Goal: Task Accomplishment & Management: Manage account settings

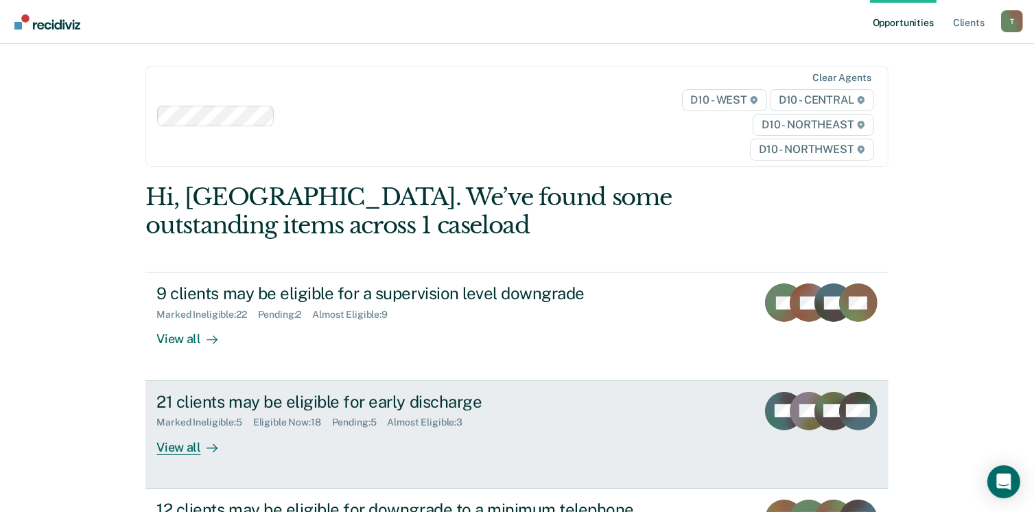
click at [176, 445] on div "View all" at bounding box center [194, 441] width 77 height 27
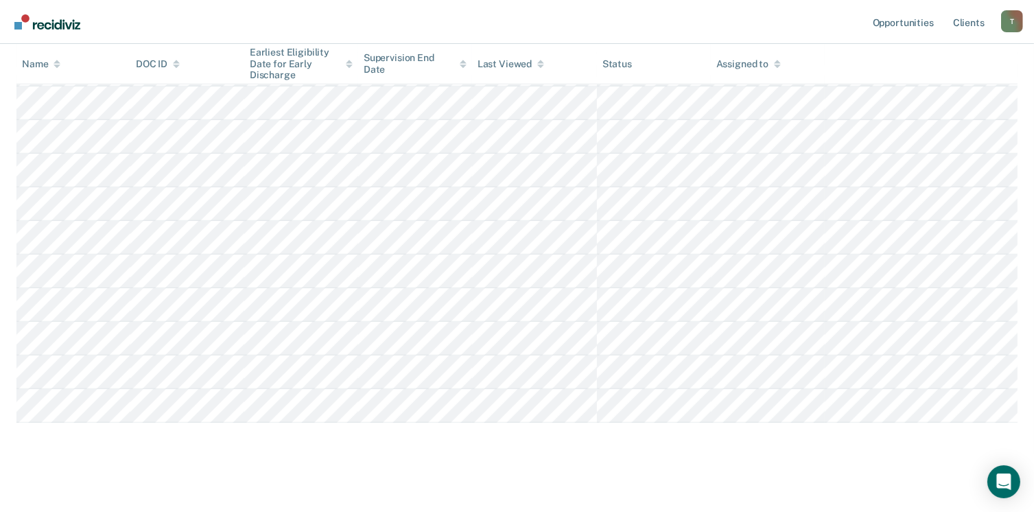
scroll to position [601, 0]
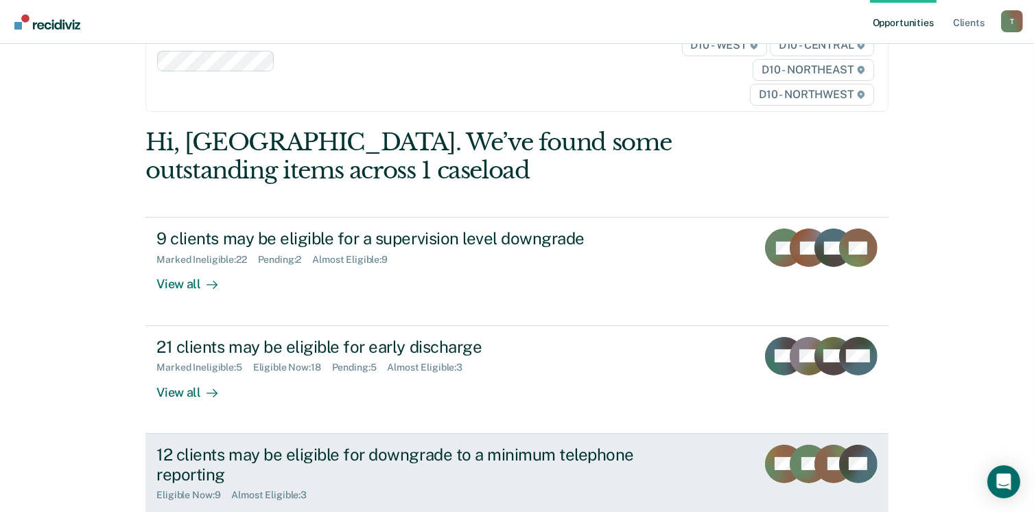
scroll to position [137, 0]
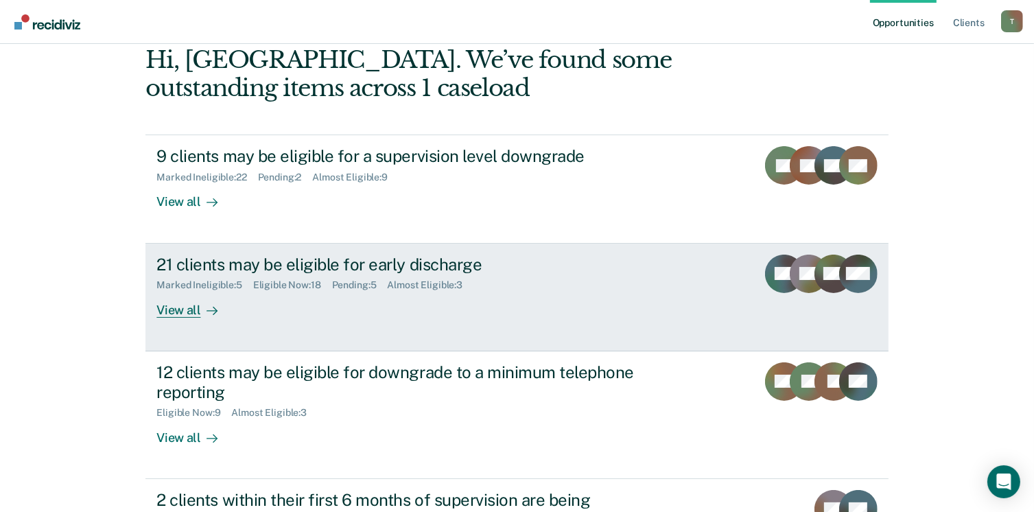
click at [178, 311] on div "View all" at bounding box center [194, 304] width 77 height 27
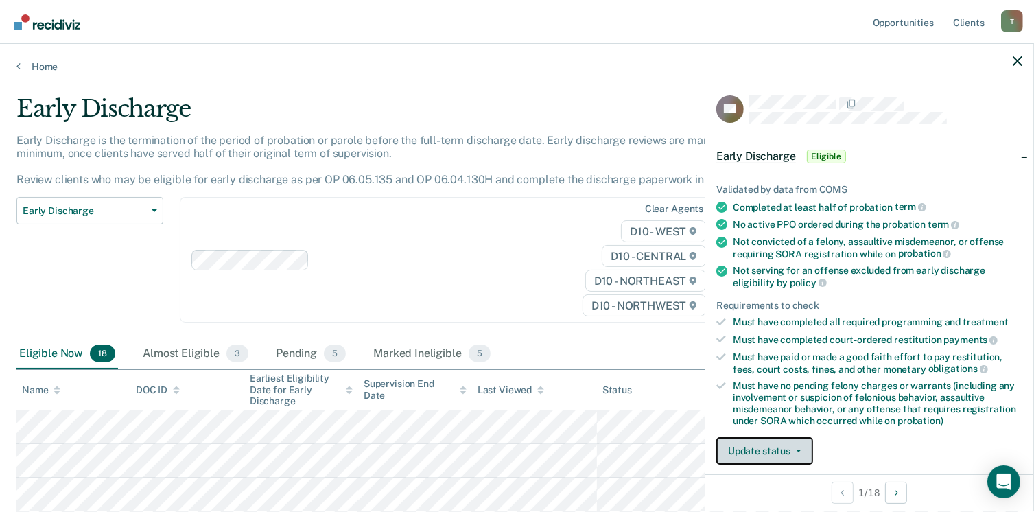
click at [801, 445] on button "Update status" at bounding box center [764, 450] width 97 height 27
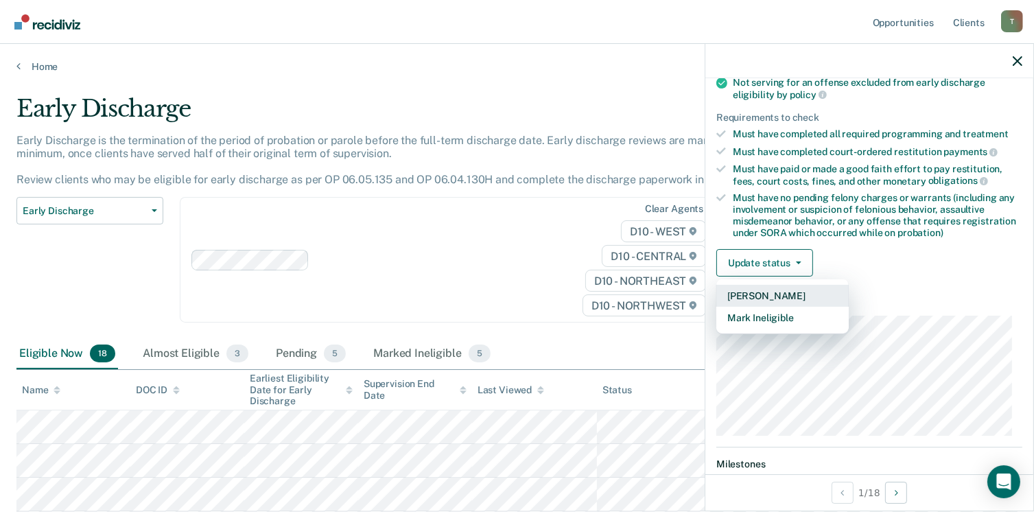
scroll to position [208, 0]
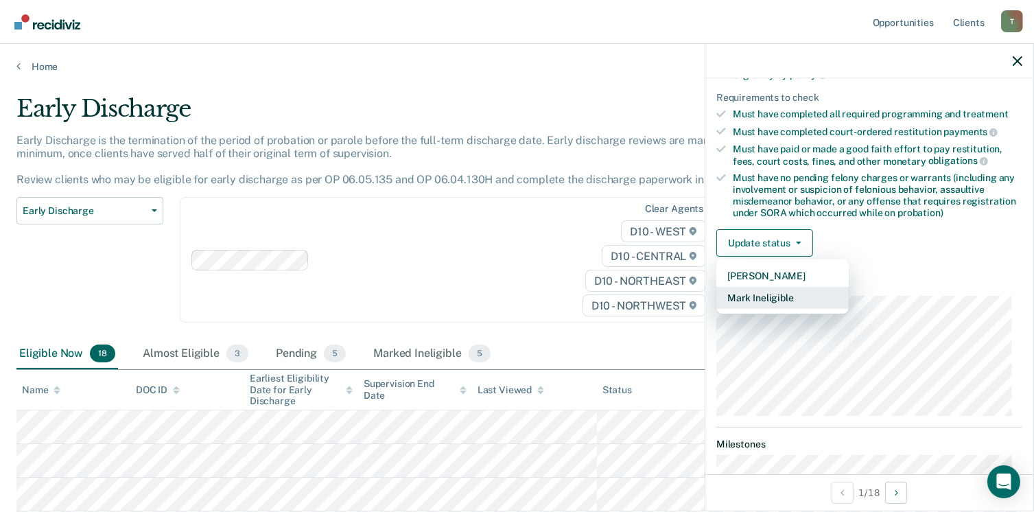
click at [804, 289] on button "Mark Ineligible" at bounding box center [782, 298] width 132 height 22
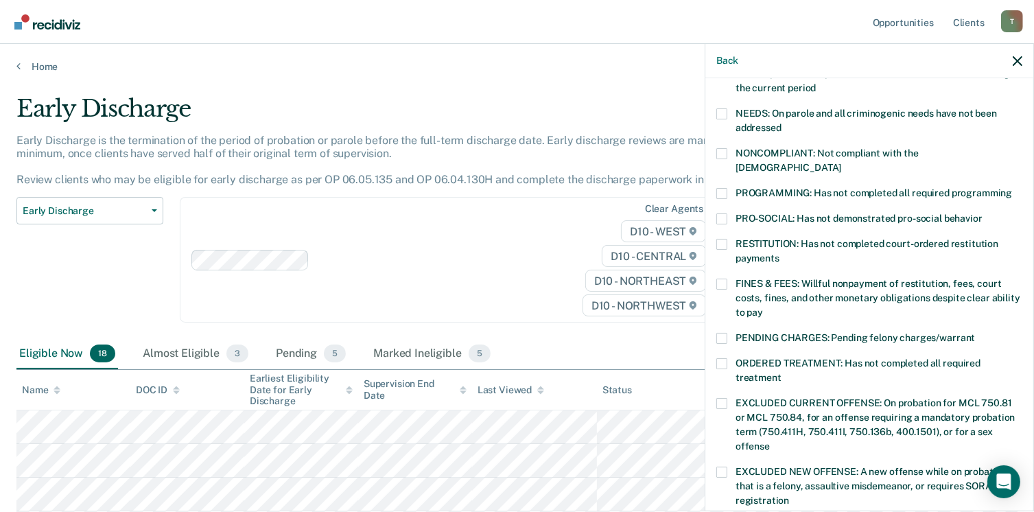
click at [725, 188] on span at bounding box center [721, 193] width 11 height 11
click at [1012, 188] on input "PROGRAMMING: Has not completed all required programming" at bounding box center [1012, 188] width 0 height 0
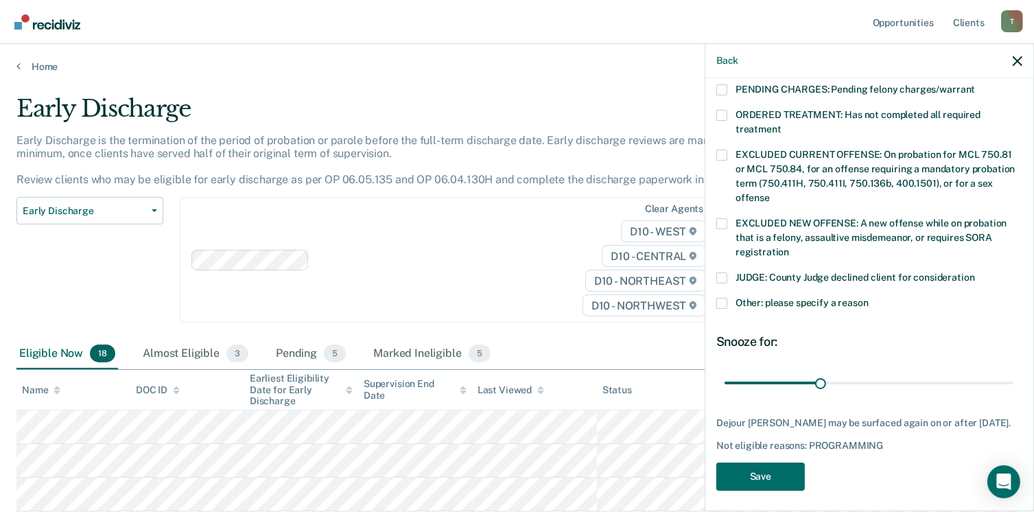
scroll to position [458, 0]
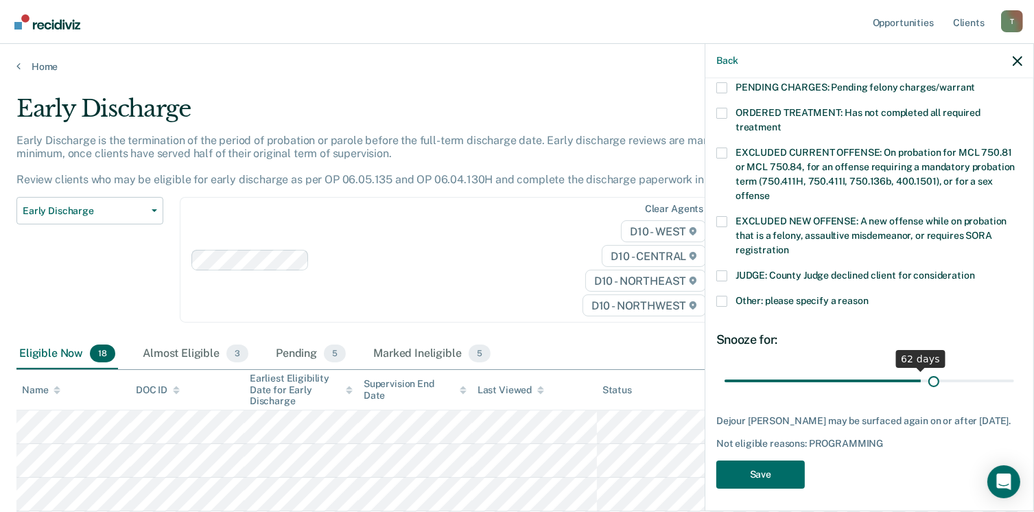
drag, startPoint x: 815, startPoint y: 363, endPoint x: 925, endPoint y: 364, distance: 109.8
type input "66"
click at [925, 369] on input "range" at bounding box center [868, 381] width 289 height 24
click at [759, 467] on button "Save" at bounding box center [760, 474] width 88 height 28
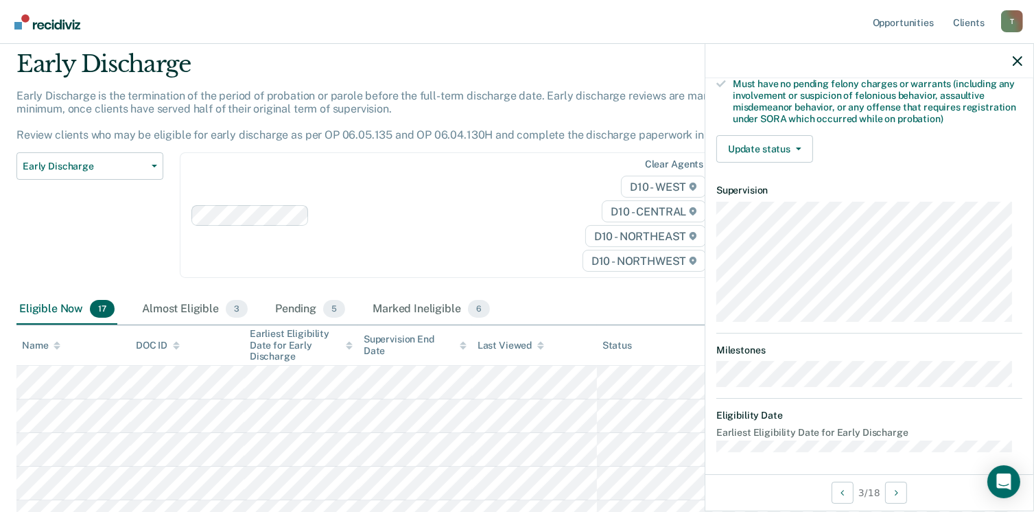
scroll to position [69, 0]
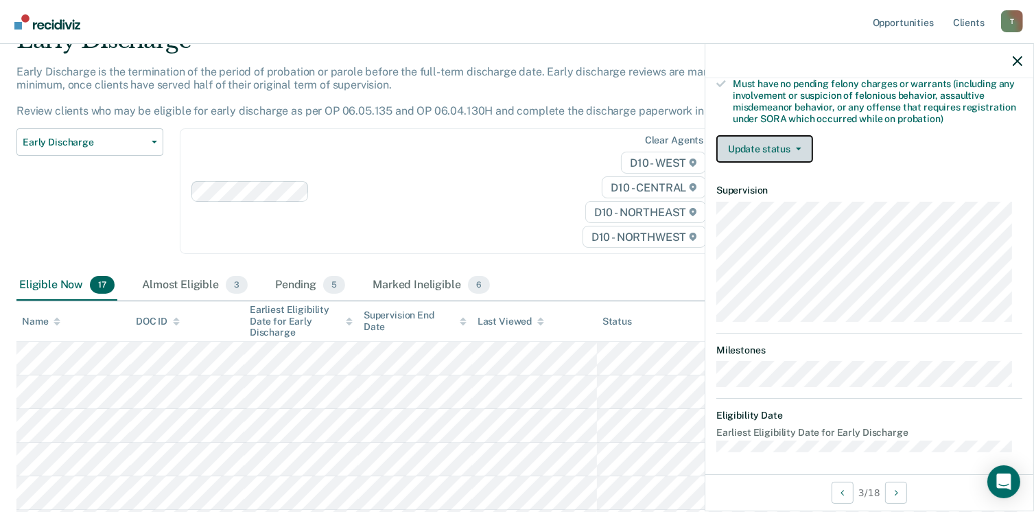
click at [796, 147] on icon "button" at bounding box center [798, 148] width 5 height 3
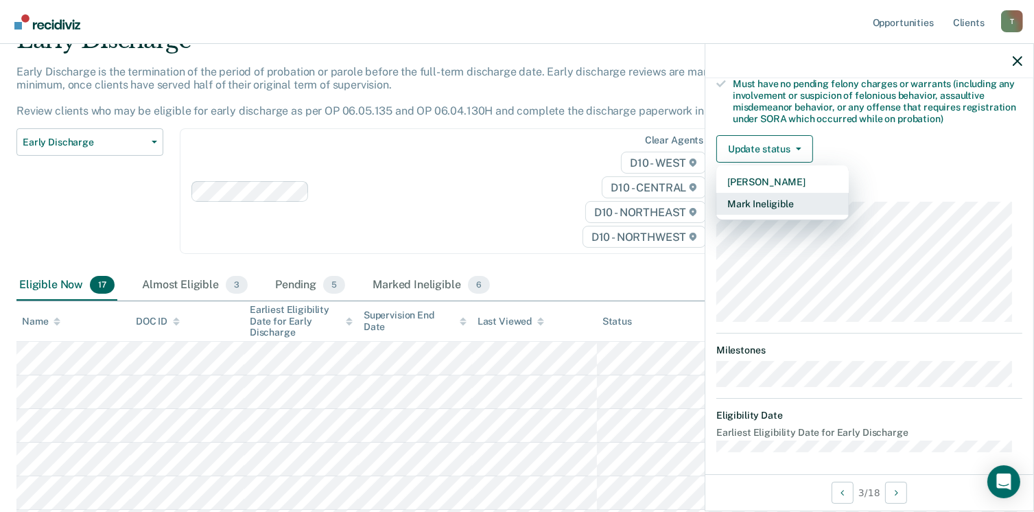
click at [738, 198] on button "Mark Ineligible" at bounding box center [782, 204] width 132 height 22
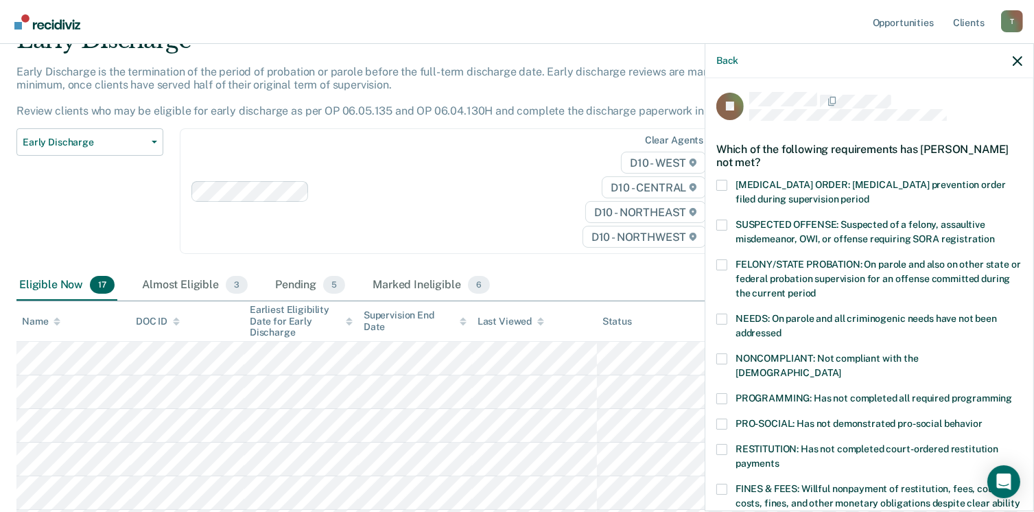
scroll to position [0, 0]
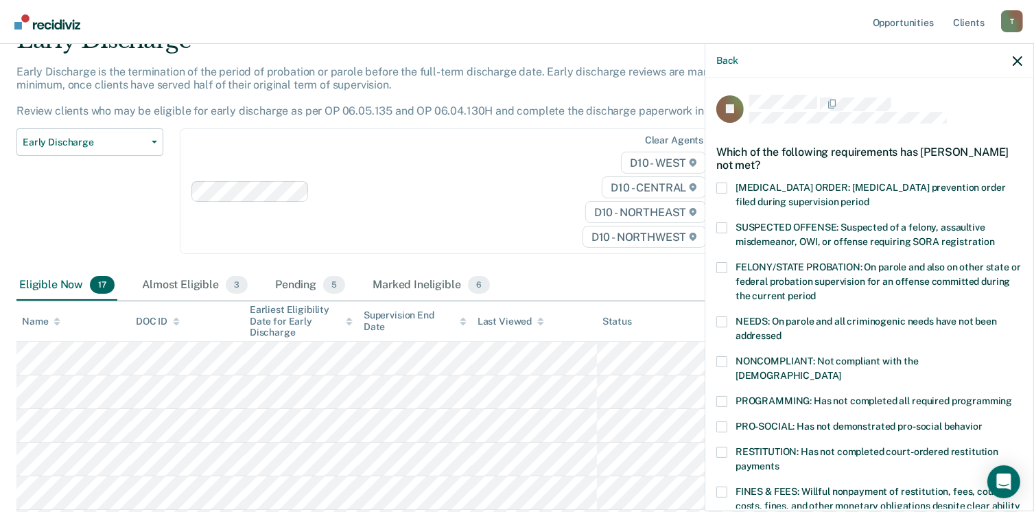
click at [720, 396] on span at bounding box center [721, 401] width 11 height 11
click at [1012, 396] on input "PROGRAMMING: Has not completed all required programming" at bounding box center [1012, 396] width 0 height 0
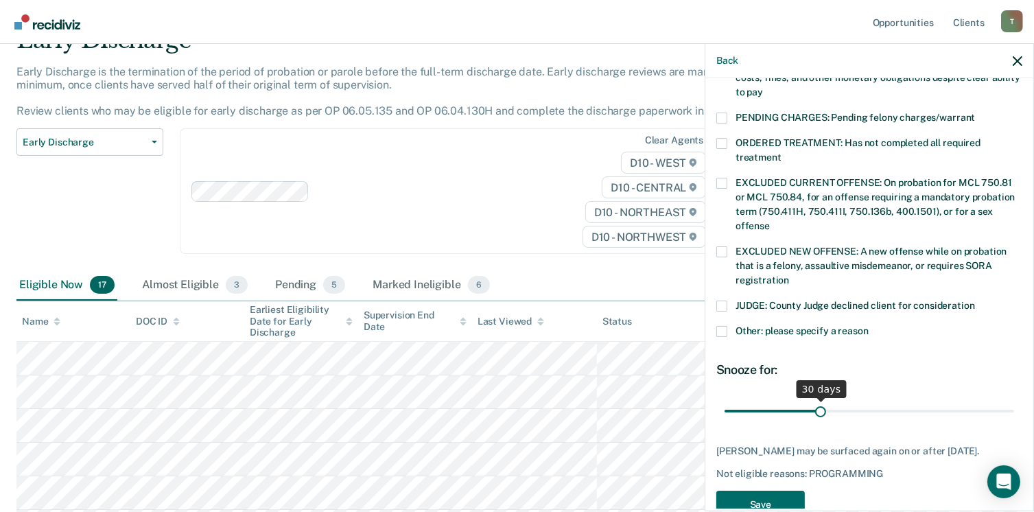
scroll to position [447, 0]
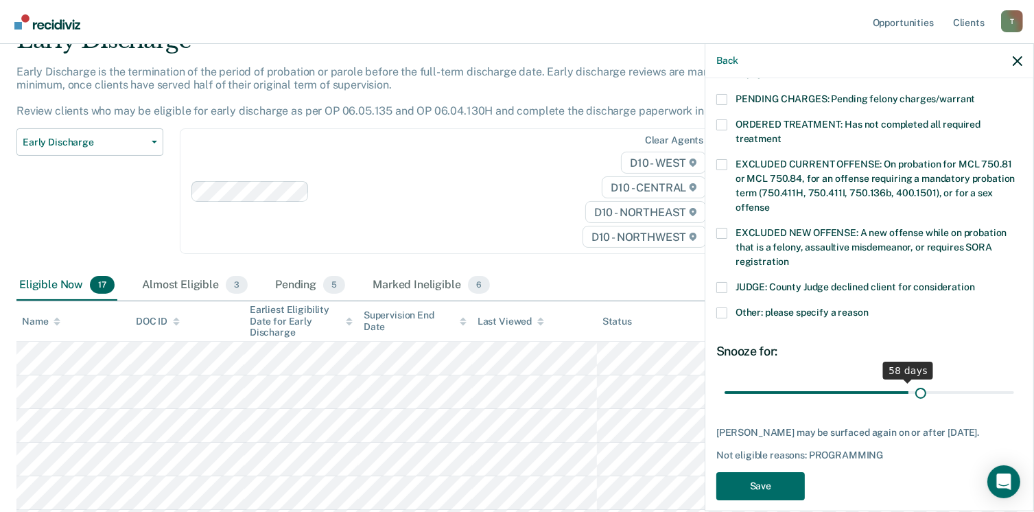
drag, startPoint x: 816, startPoint y: 375, endPoint x: 913, endPoint y: 369, distance: 97.6
type input "62"
click at [913, 381] on input "range" at bounding box center [868, 393] width 289 height 24
click at [778, 472] on button "Save" at bounding box center [760, 486] width 88 height 28
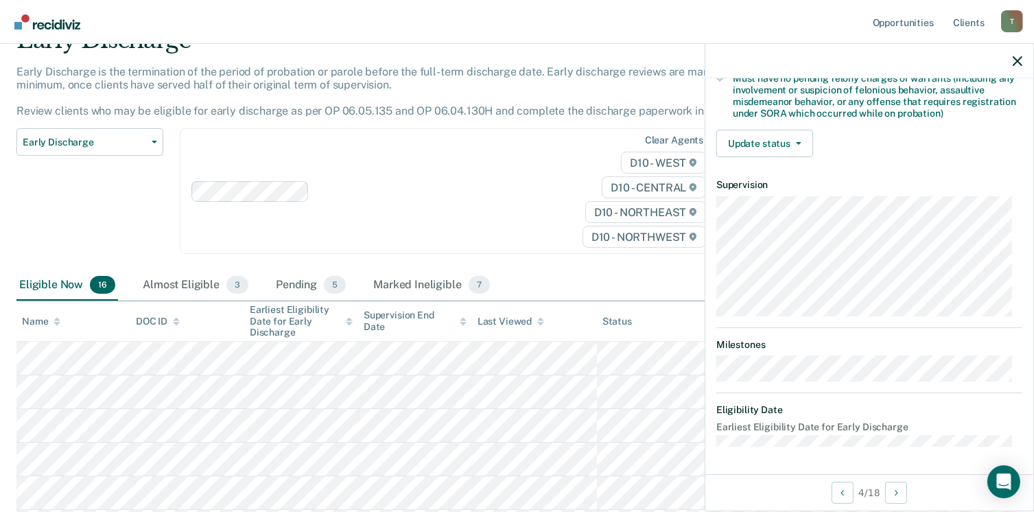
scroll to position [288, 0]
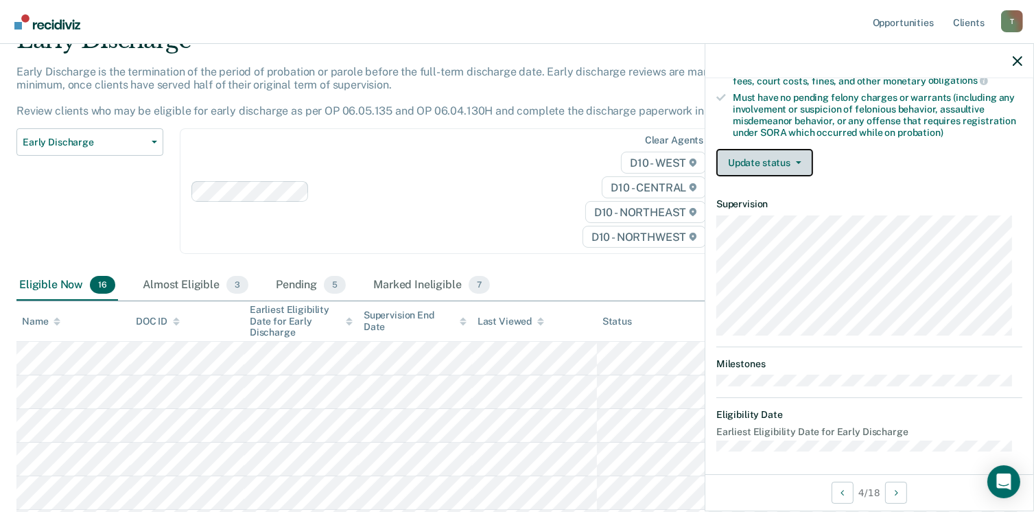
click at [796, 156] on button "Update status" at bounding box center [764, 162] width 97 height 27
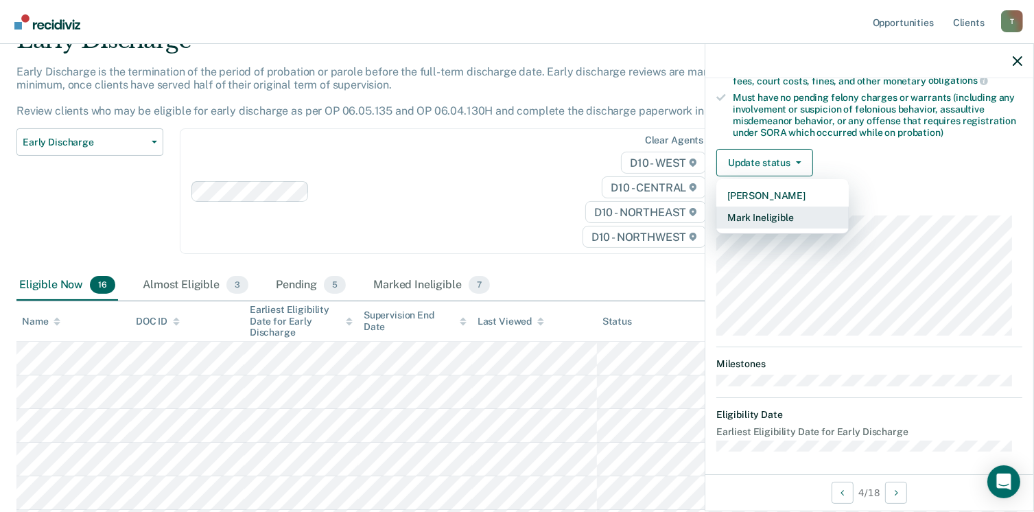
click at [778, 214] on button "Mark Ineligible" at bounding box center [782, 217] width 132 height 22
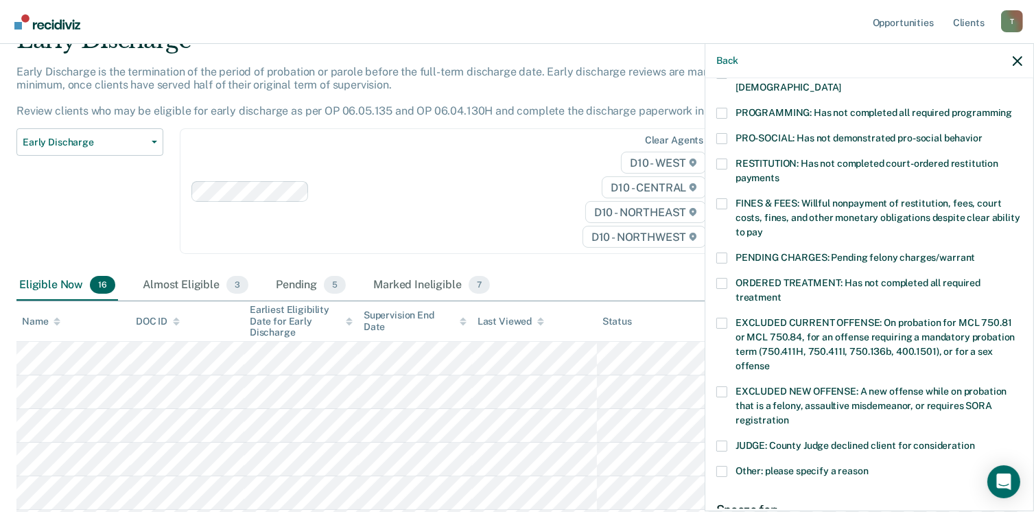
click at [726, 158] on span at bounding box center [721, 163] width 11 height 11
click at [779, 173] on input "RESTITUTION: Has not completed court-ordered restitution payments" at bounding box center [779, 173] width 0 height 0
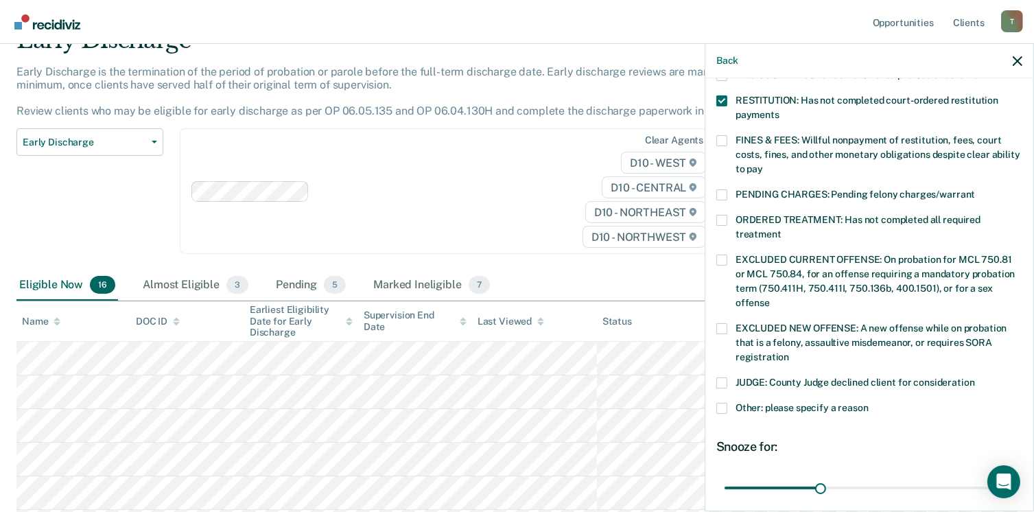
scroll to position [447, 0]
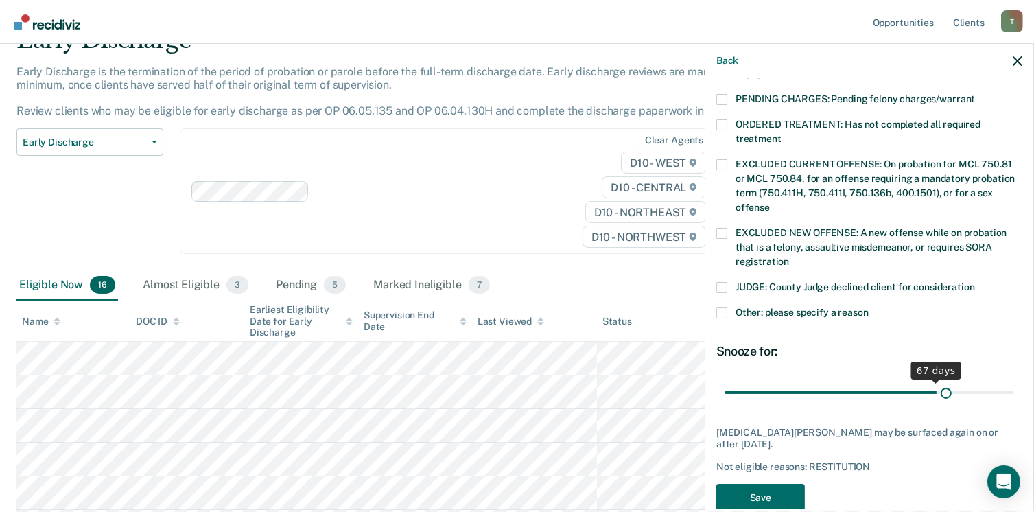
drag, startPoint x: 816, startPoint y: 377, endPoint x: 938, endPoint y: 377, distance: 122.1
type input "70"
click at [938, 381] on input "range" at bounding box center [868, 393] width 289 height 24
click at [757, 484] on button "Save" at bounding box center [760, 498] width 88 height 28
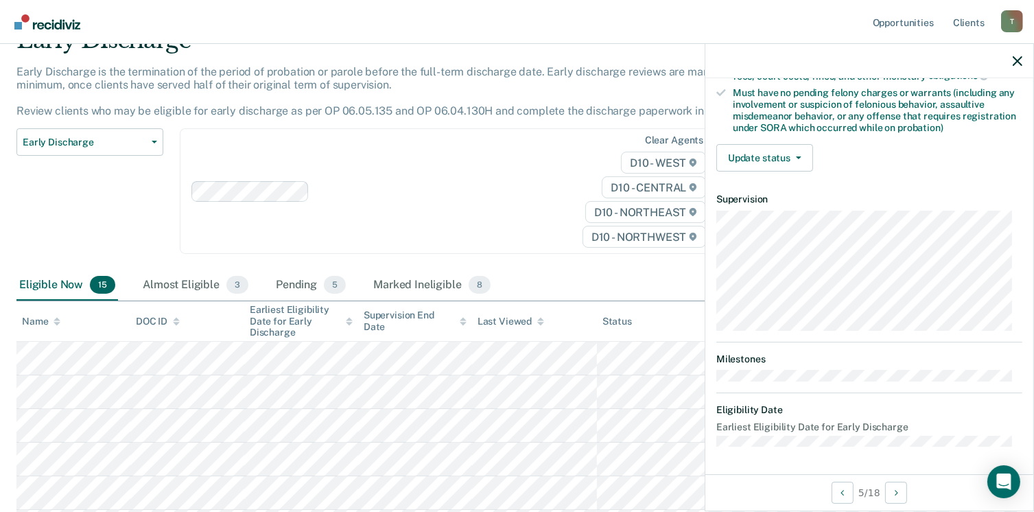
scroll to position [288, 0]
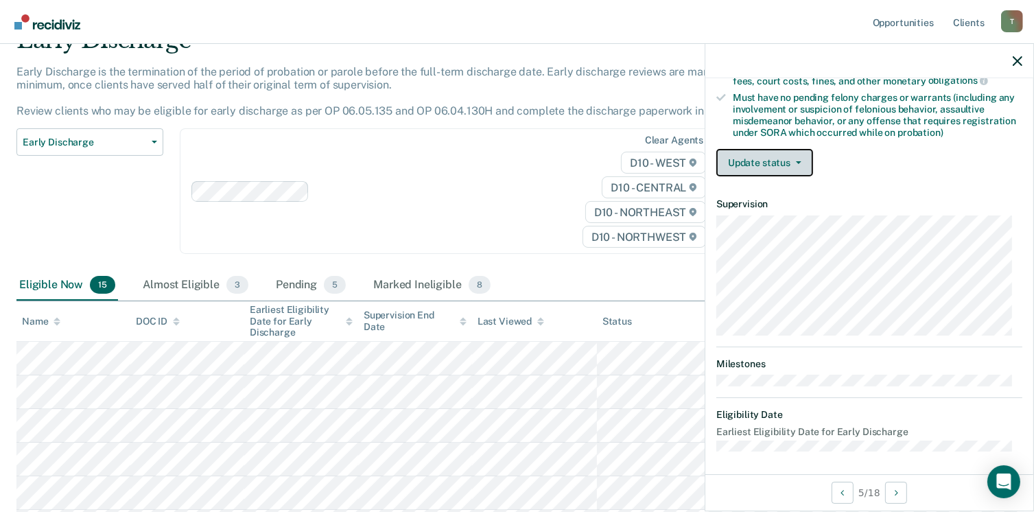
click at [796, 154] on button "Update status" at bounding box center [764, 162] width 97 height 27
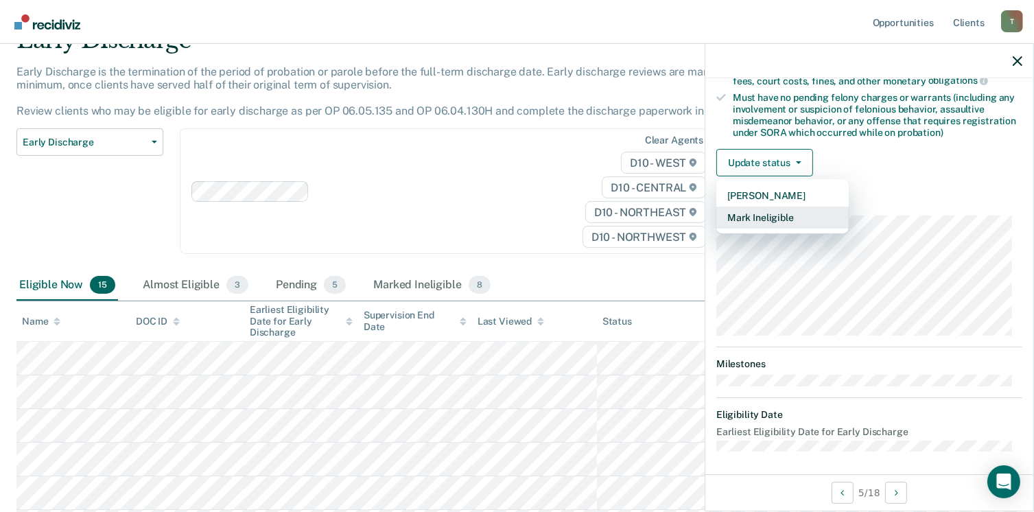
click at [783, 213] on button "Mark Ineligible" at bounding box center [782, 217] width 132 height 22
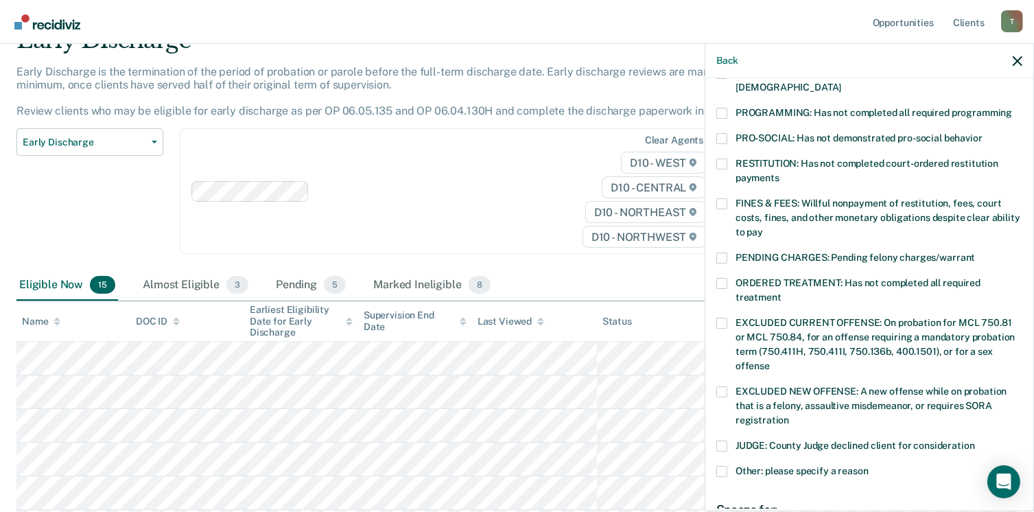
click at [724, 108] on span at bounding box center [721, 113] width 11 height 11
click at [1012, 108] on input "PROGRAMMING: Has not completed all required programming" at bounding box center [1012, 108] width 0 height 0
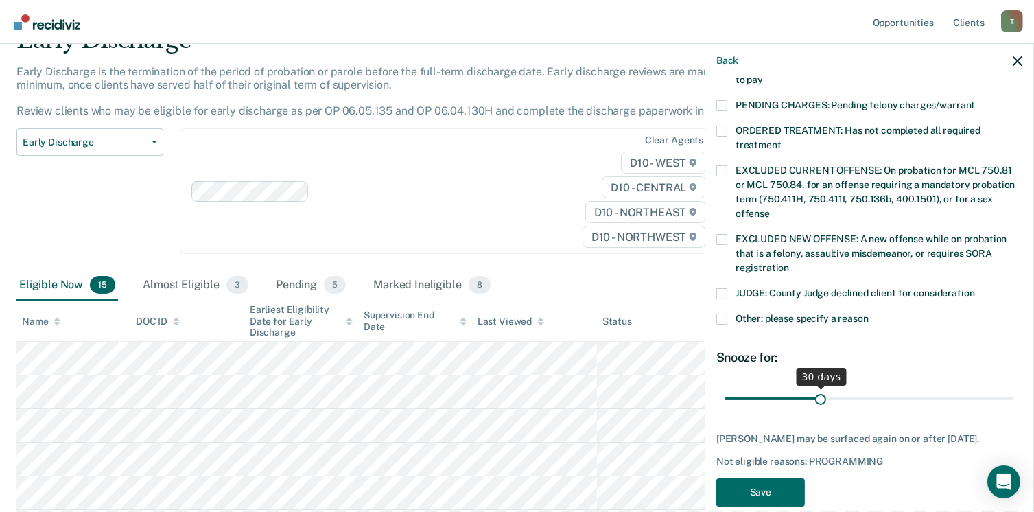
scroll to position [447, 0]
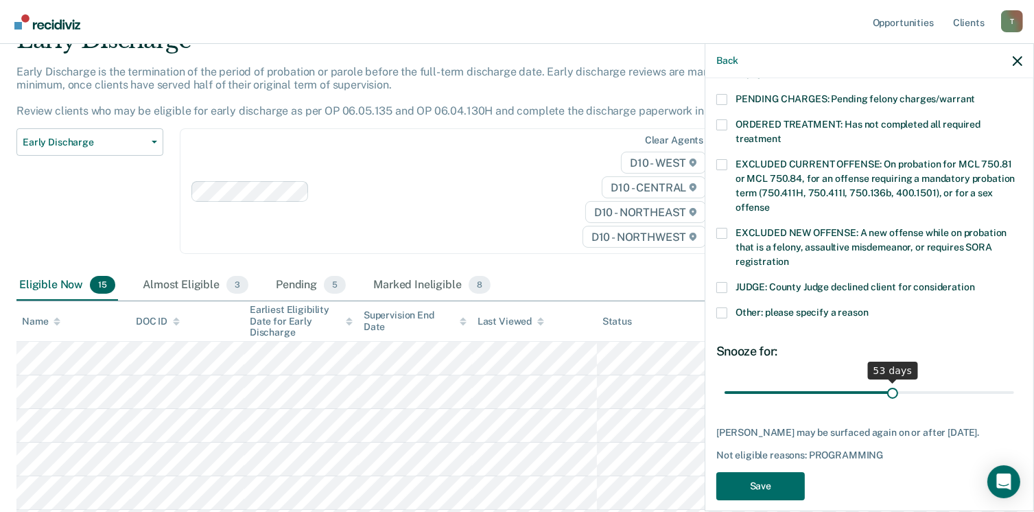
drag, startPoint x: 818, startPoint y: 377, endPoint x: 886, endPoint y: 376, distance: 67.9
type input "53"
click at [886, 381] on input "range" at bounding box center [868, 393] width 289 height 24
click at [757, 483] on button "Save" at bounding box center [760, 486] width 88 height 28
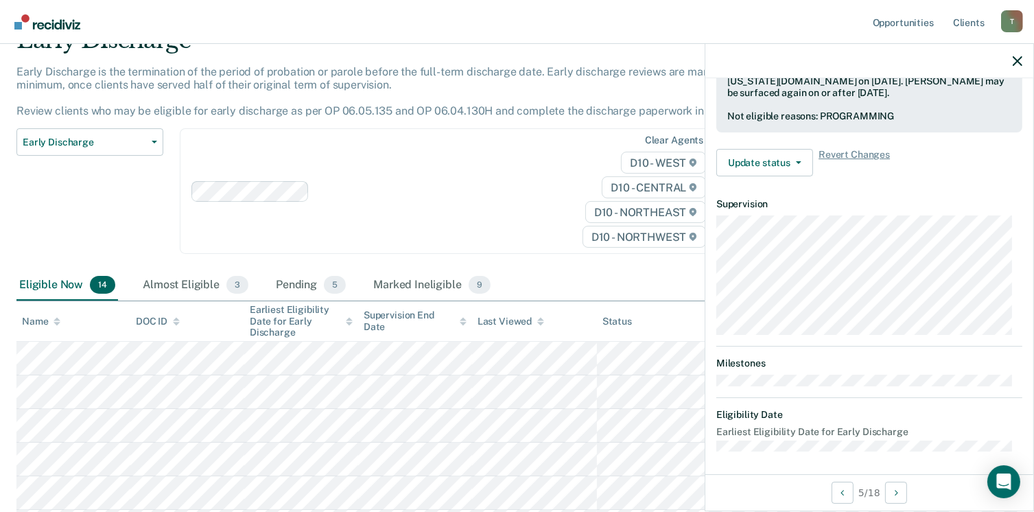
scroll to position [288, 0]
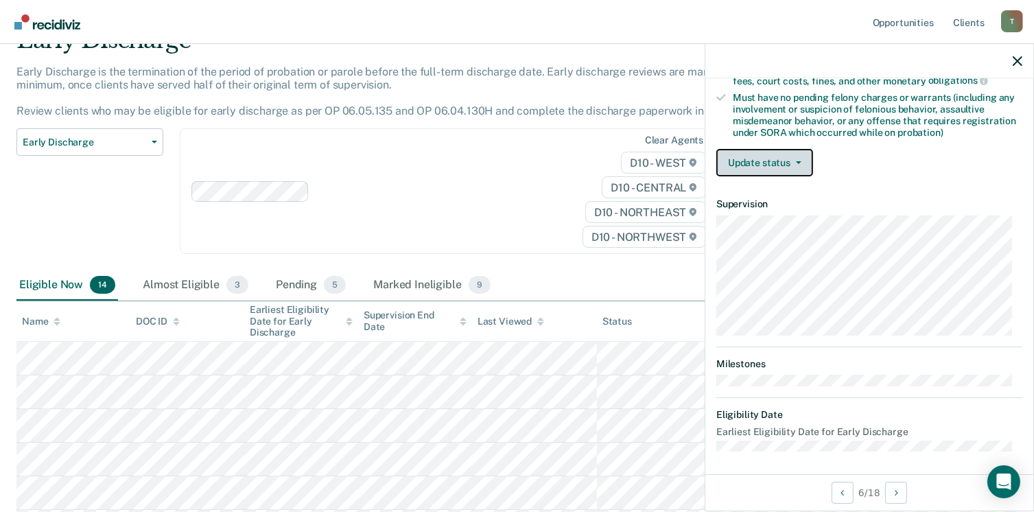
click at [798, 155] on button "Update status" at bounding box center [764, 162] width 97 height 27
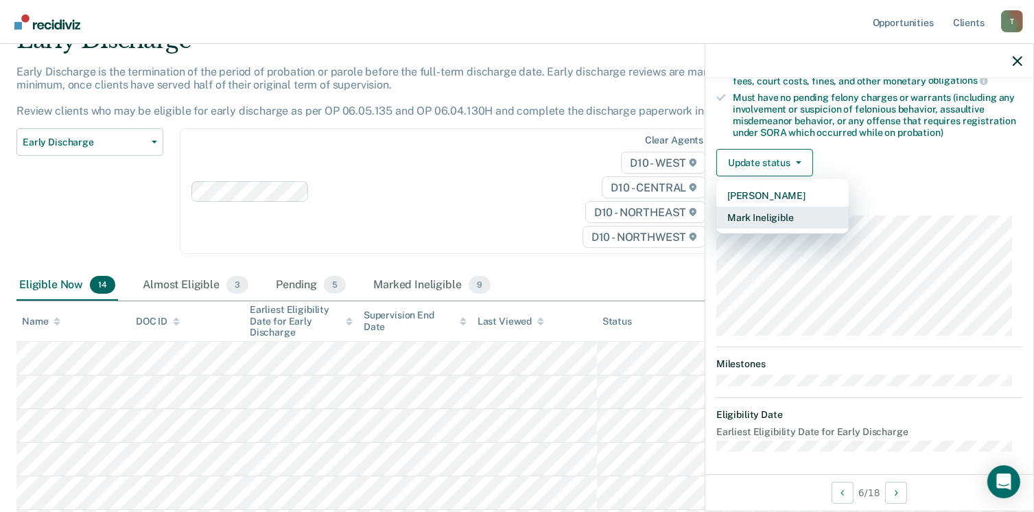
click at [778, 217] on button "Mark Ineligible" at bounding box center [782, 217] width 132 height 22
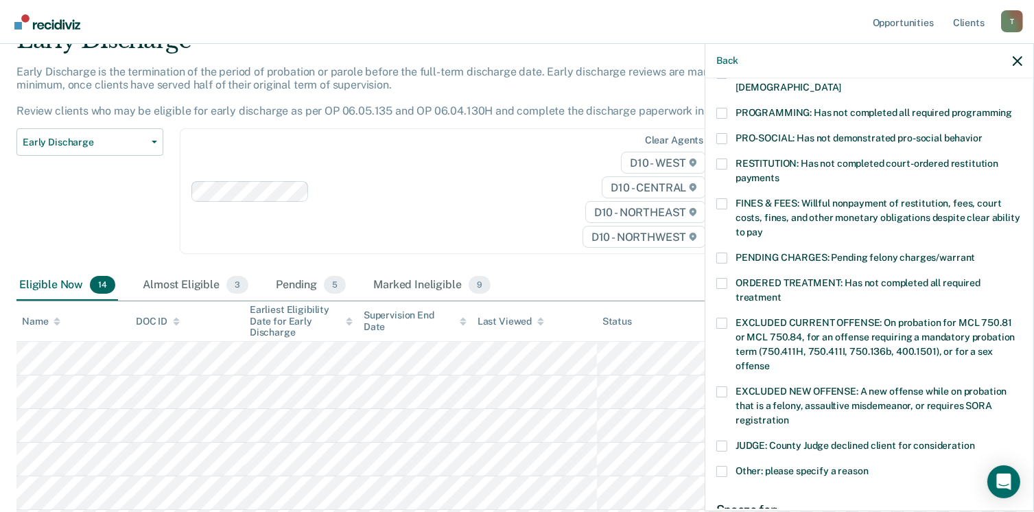
click at [722, 108] on span at bounding box center [721, 113] width 11 height 11
click at [1012, 108] on input "PROGRAMMING: Has not completed all required programming" at bounding box center [1012, 108] width 0 height 0
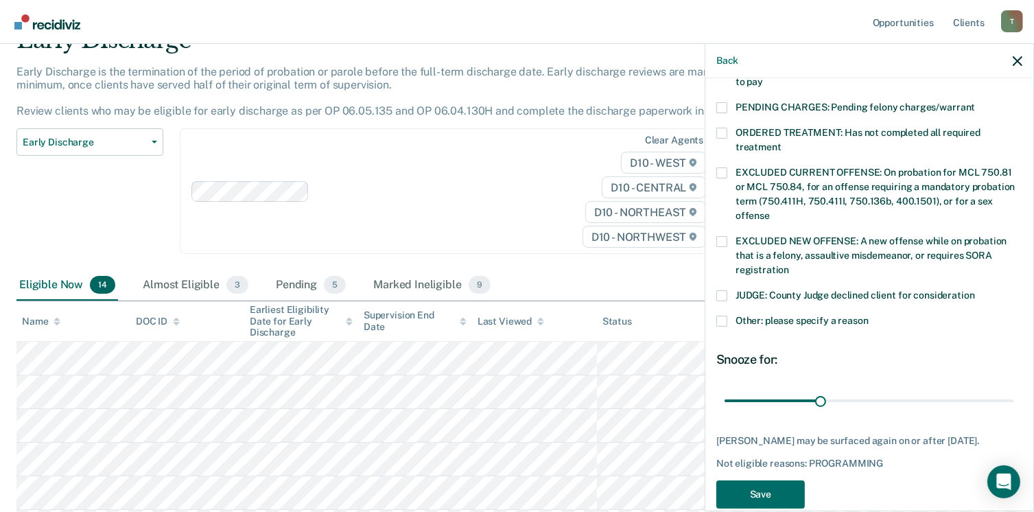
scroll to position [447, 0]
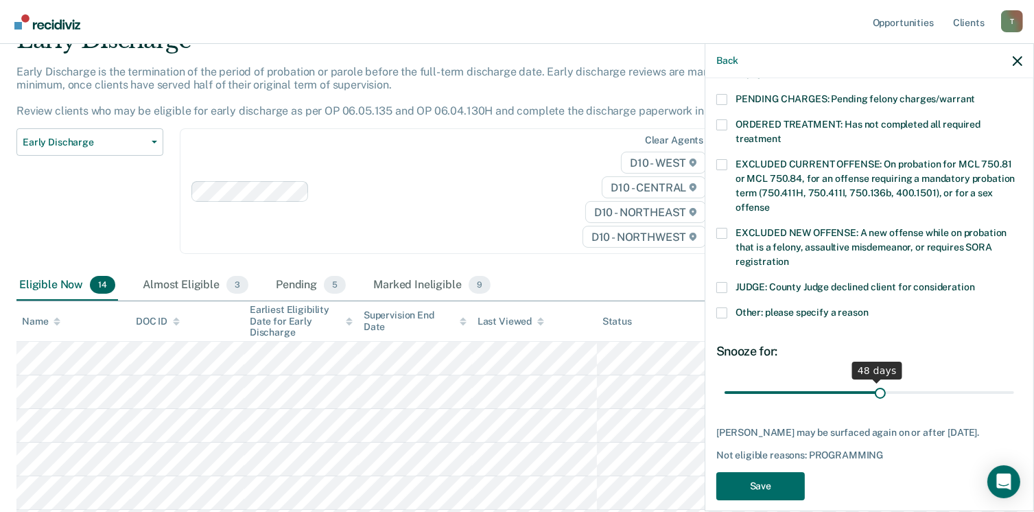
drag, startPoint x: 817, startPoint y: 379, endPoint x: 875, endPoint y: 371, distance: 58.1
type input "49"
click at [875, 381] on input "range" at bounding box center [868, 393] width 289 height 24
click at [752, 480] on button "Save" at bounding box center [760, 486] width 88 height 28
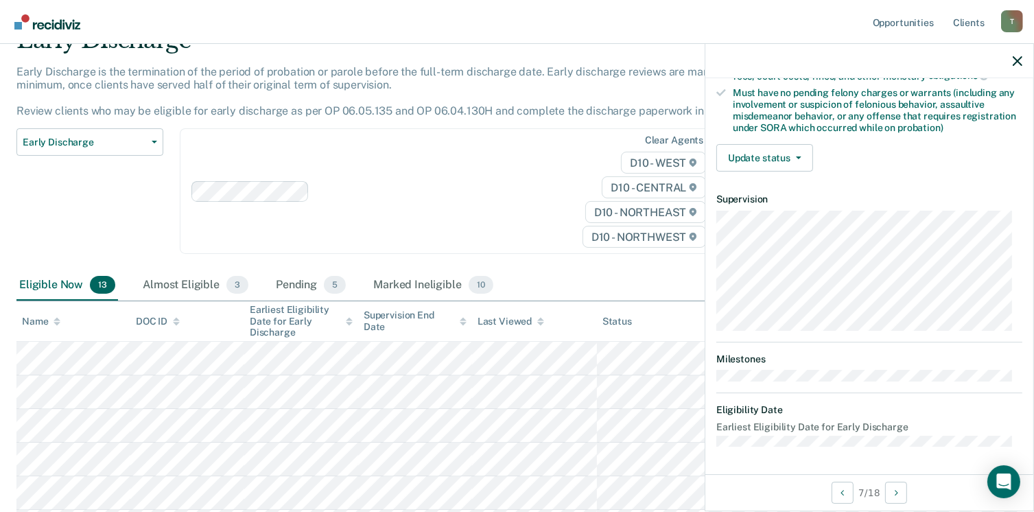
scroll to position [288, 0]
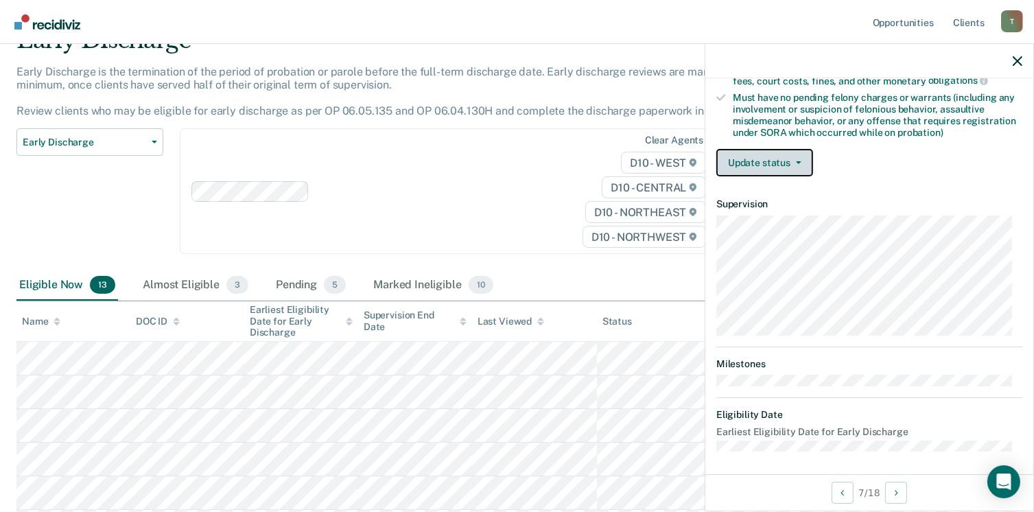
click at [799, 161] on button "Update status" at bounding box center [764, 162] width 97 height 27
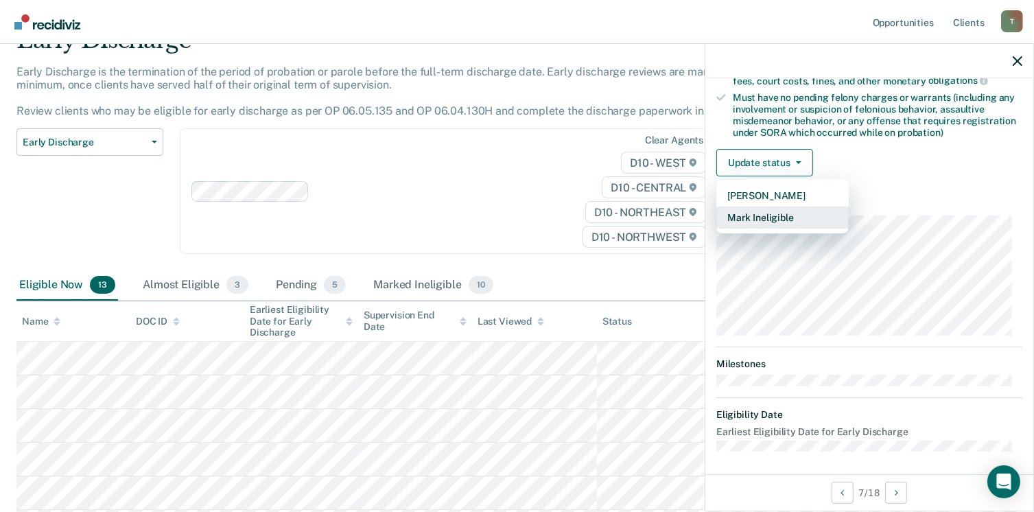
click at [785, 210] on button "Mark Ineligible" at bounding box center [782, 217] width 132 height 22
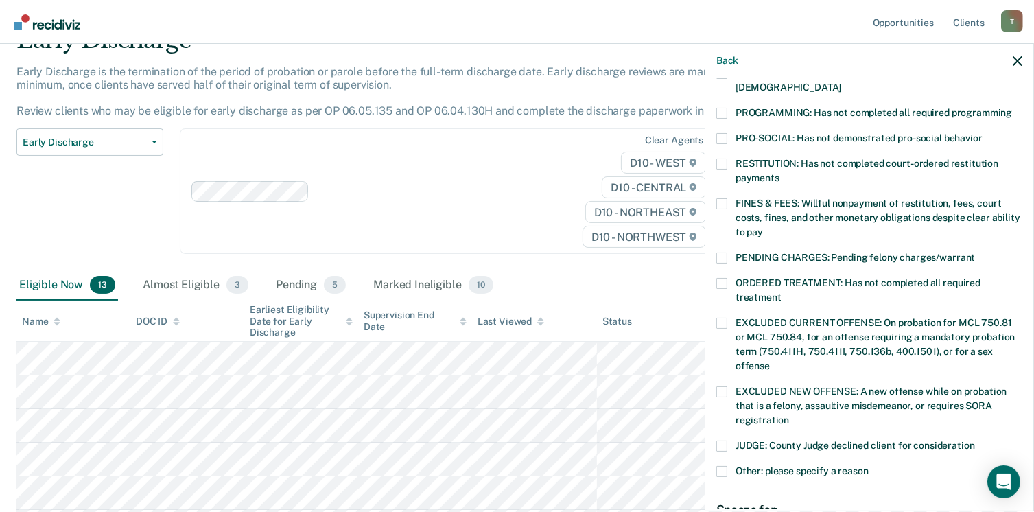
click at [724, 108] on span at bounding box center [721, 113] width 11 height 11
click at [1012, 108] on input "PROGRAMMING: Has not completed all required programming" at bounding box center [1012, 108] width 0 height 0
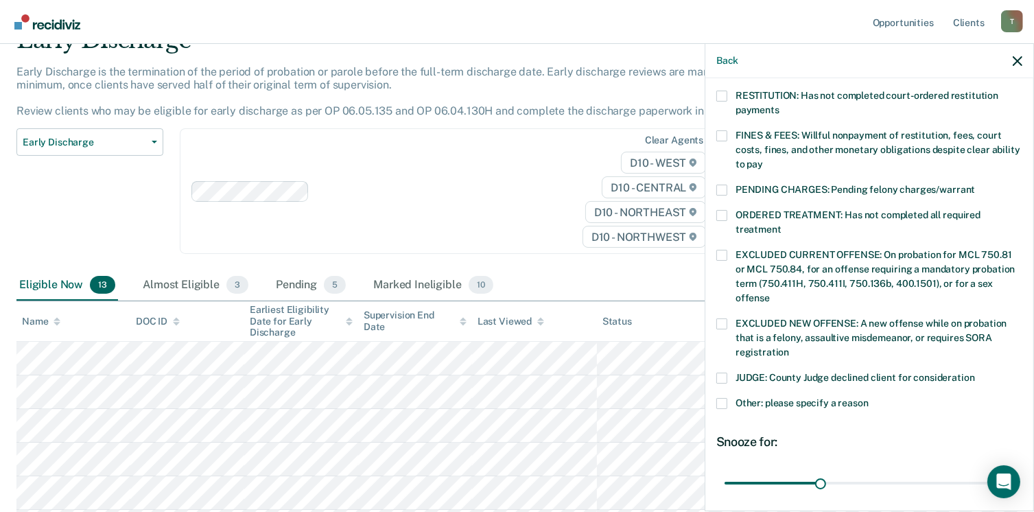
scroll to position [447, 0]
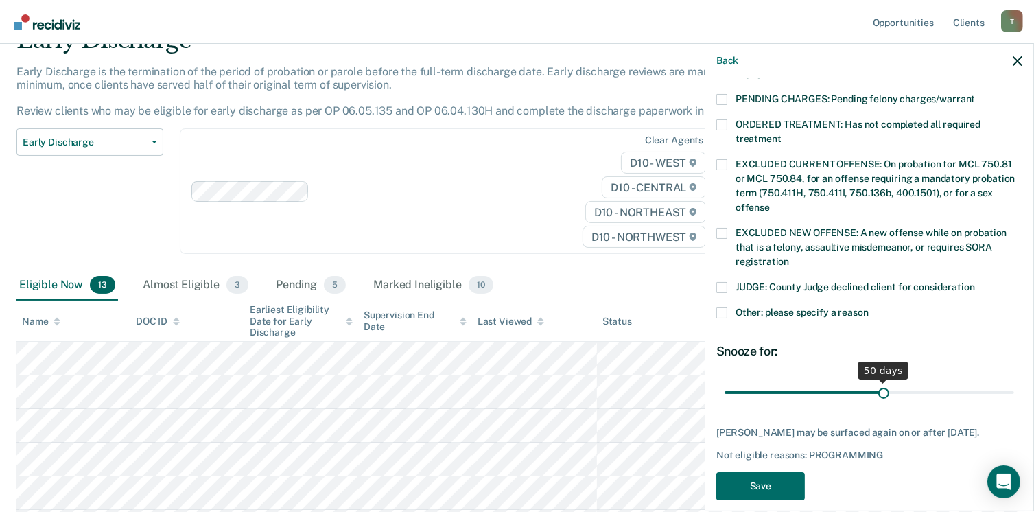
drag, startPoint x: 820, startPoint y: 373, endPoint x: 878, endPoint y: 371, distance: 57.7
type input "50"
click at [878, 381] on input "range" at bounding box center [868, 393] width 289 height 24
click at [763, 473] on button "Save" at bounding box center [760, 486] width 88 height 28
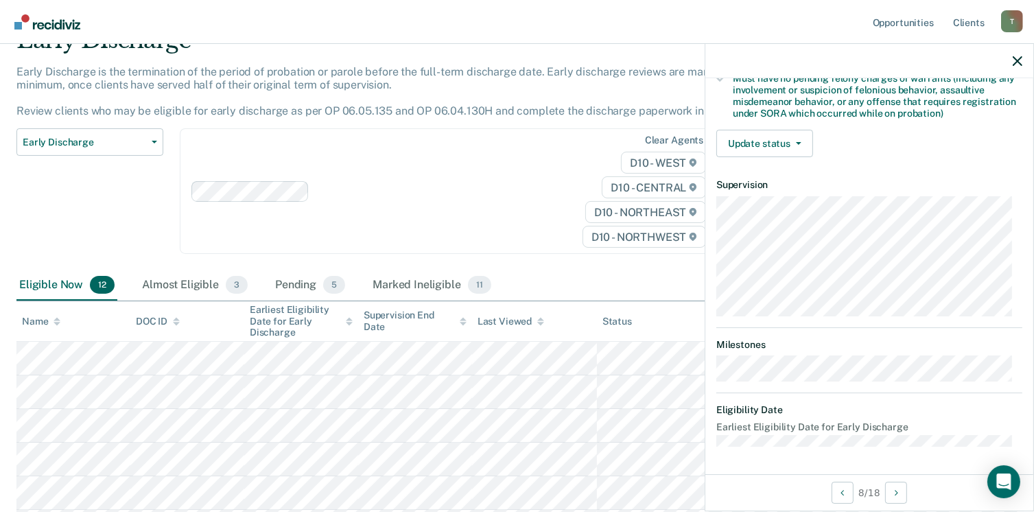
scroll to position [288, 0]
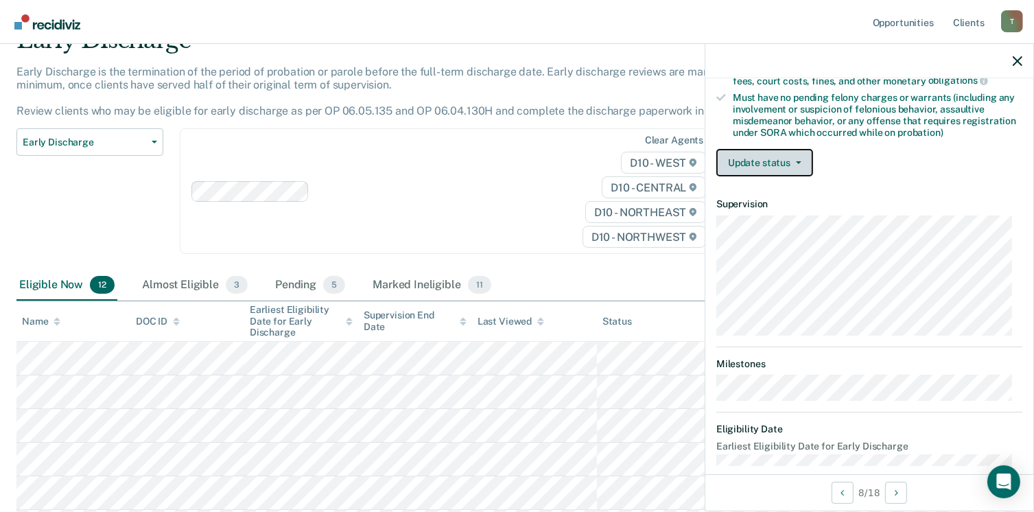
click at [799, 161] on button "Update status" at bounding box center [764, 162] width 97 height 27
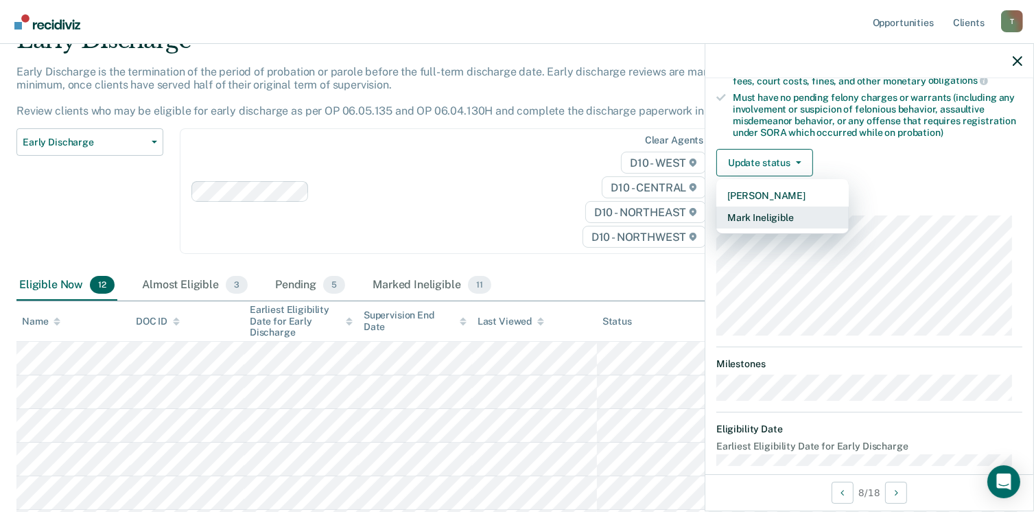
click at [756, 212] on button "Mark Ineligible" at bounding box center [782, 217] width 132 height 22
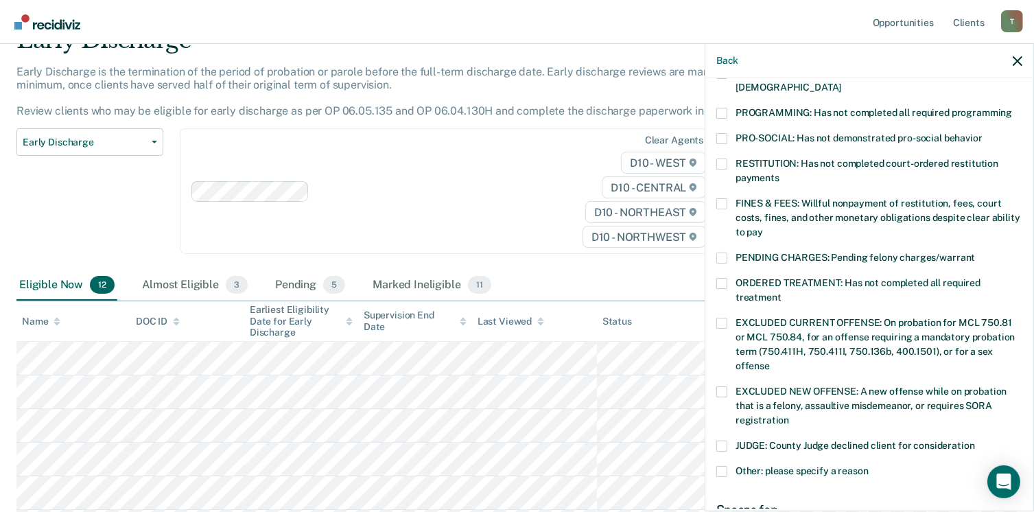
click at [723, 108] on span at bounding box center [721, 113] width 11 height 11
click at [1012, 108] on input "PROGRAMMING: Has not completed all required programming" at bounding box center [1012, 108] width 0 height 0
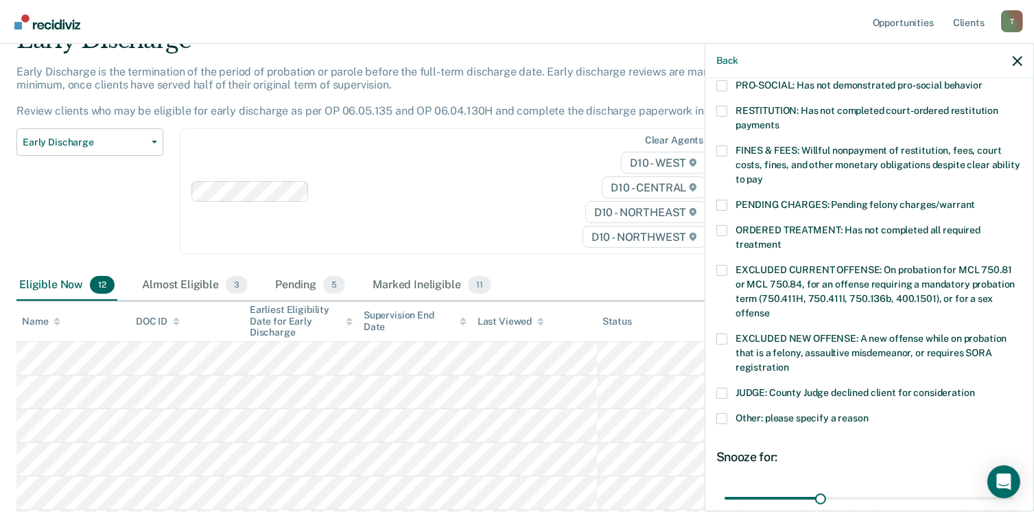
scroll to position [458, 0]
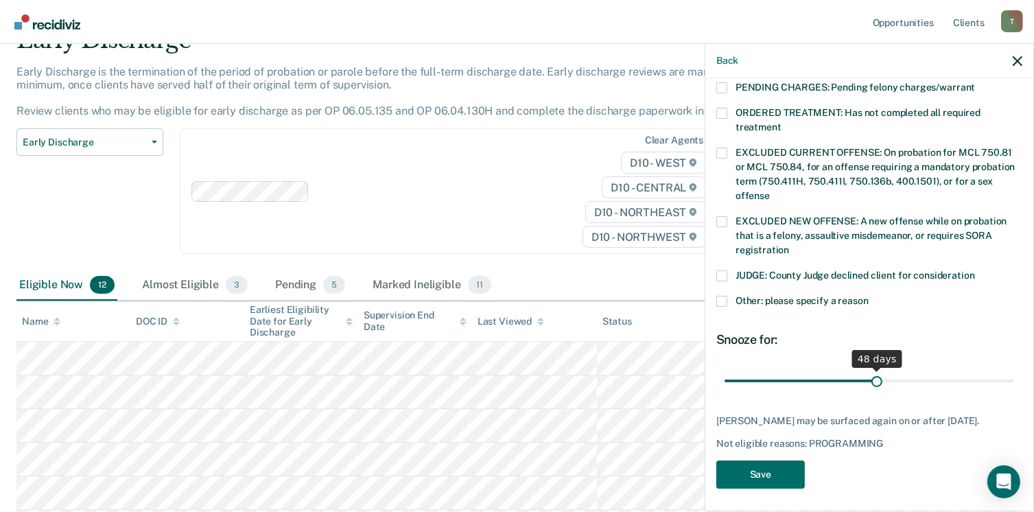
drag, startPoint x: 816, startPoint y: 365, endPoint x: 872, endPoint y: 364, distance: 56.3
type input "48"
click at [872, 369] on input "range" at bounding box center [868, 381] width 289 height 24
click at [767, 466] on button "Save" at bounding box center [760, 474] width 88 height 28
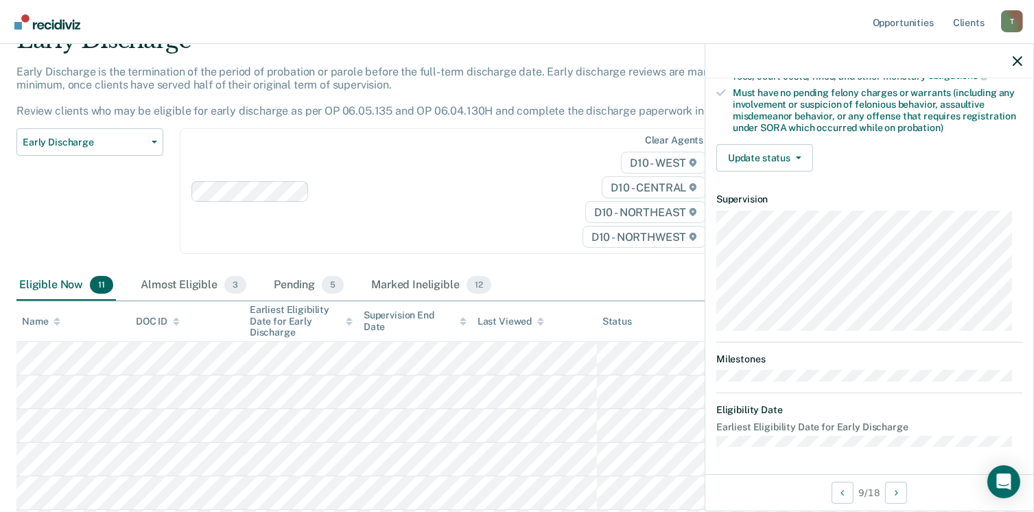
scroll to position [288, 0]
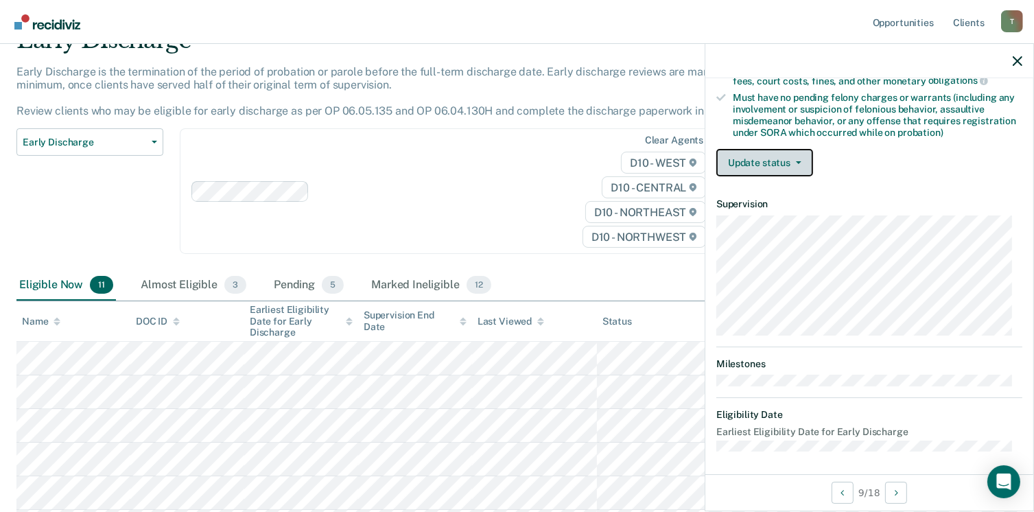
click at [798, 155] on button "Update status" at bounding box center [764, 162] width 97 height 27
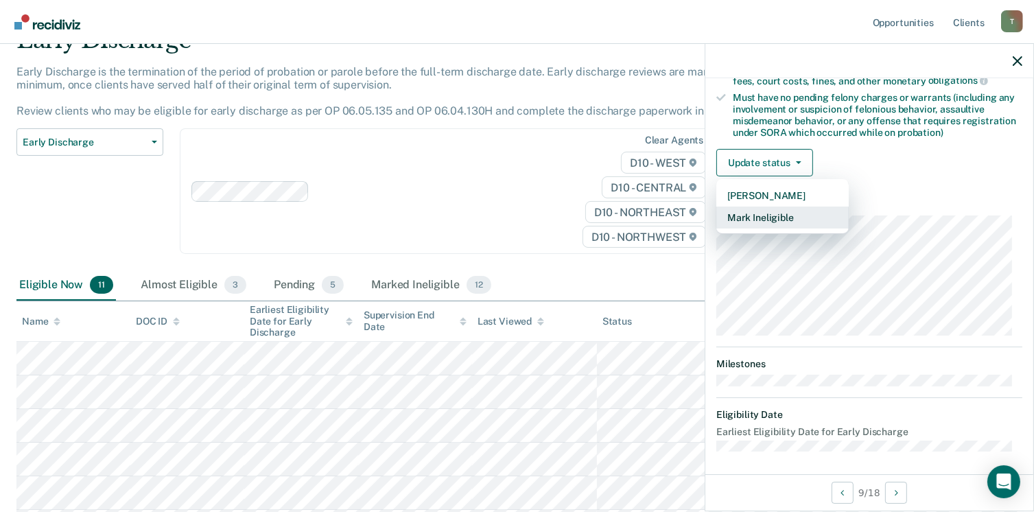
click at [788, 213] on button "Mark Ineligible" at bounding box center [782, 217] width 132 height 22
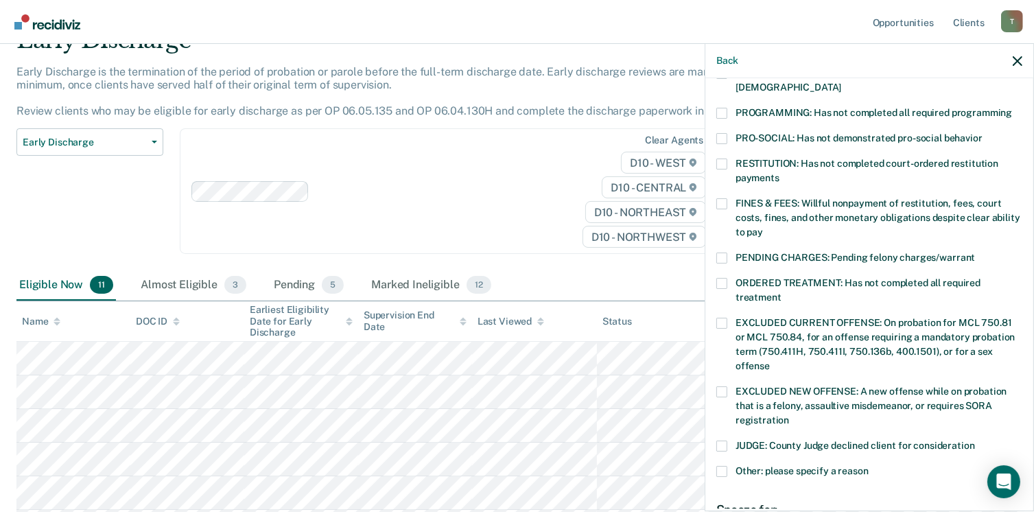
click at [725, 108] on span at bounding box center [721, 113] width 11 height 11
click at [1012, 108] on input "PROGRAMMING: Has not completed all required programming" at bounding box center [1012, 108] width 0 height 0
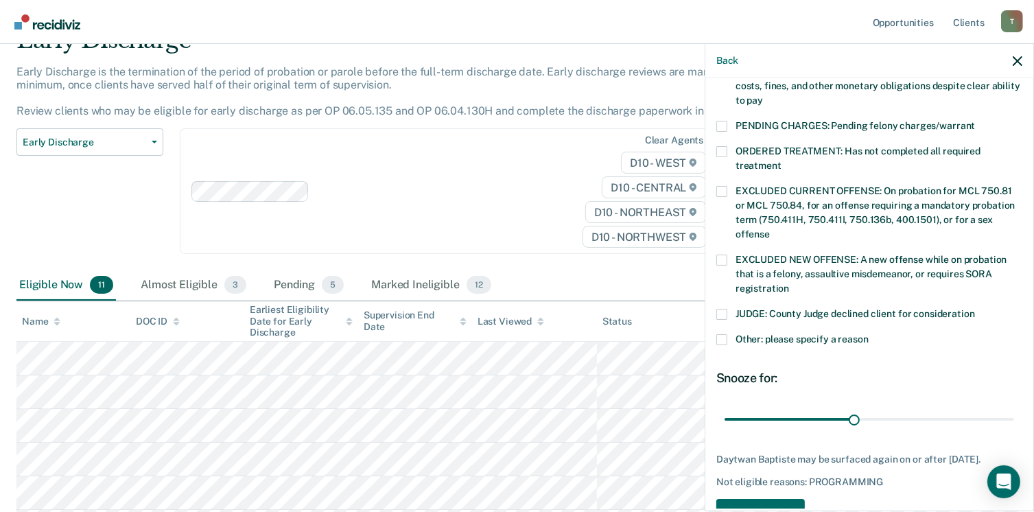
scroll to position [458, 0]
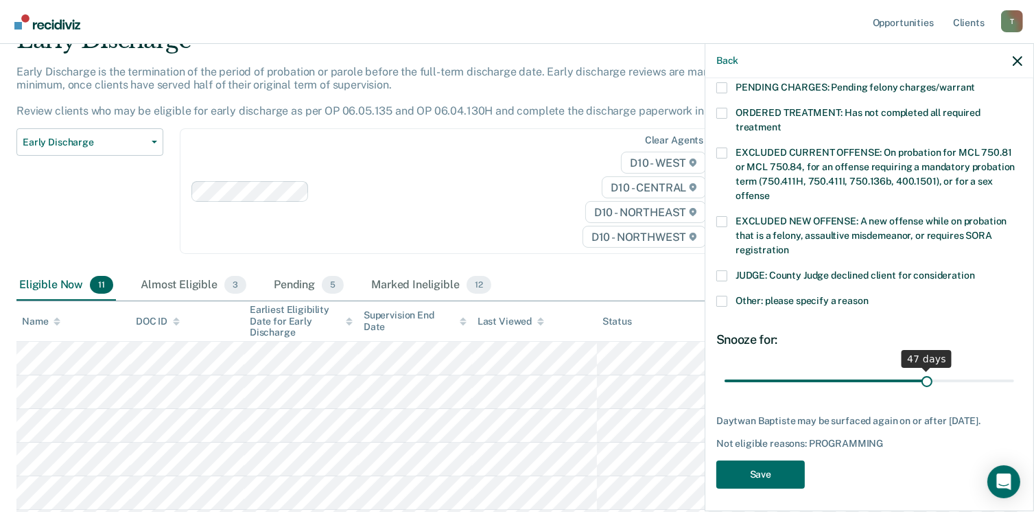
drag, startPoint x: 851, startPoint y: 364, endPoint x: 920, endPoint y: 360, distance: 69.4
click at [920, 369] on input "range" at bounding box center [868, 381] width 289 height 24
drag, startPoint x: 918, startPoint y: 362, endPoint x: 930, endPoint y: 362, distance: 12.3
type input "50"
click at [930, 369] on input "range" at bounding box center [868, 381] width 289 height 24
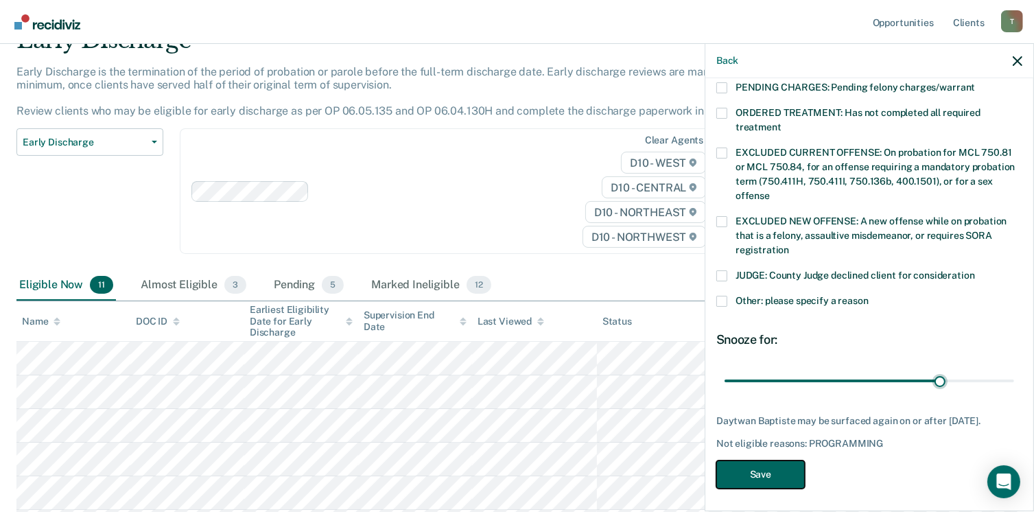
click at [766, 468] on button "Save" at bounding box center [760, 474] width 88 height 28
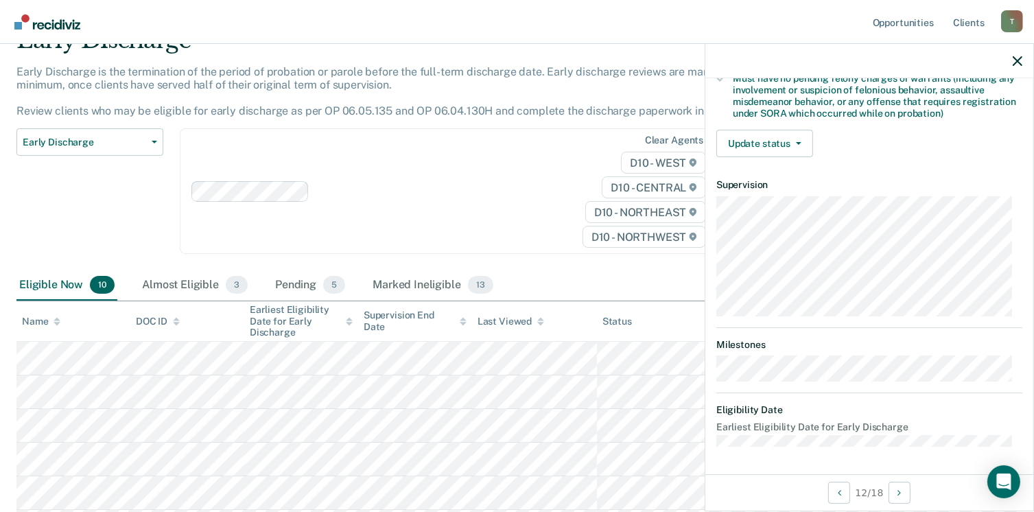
scroll to position [288, 0]
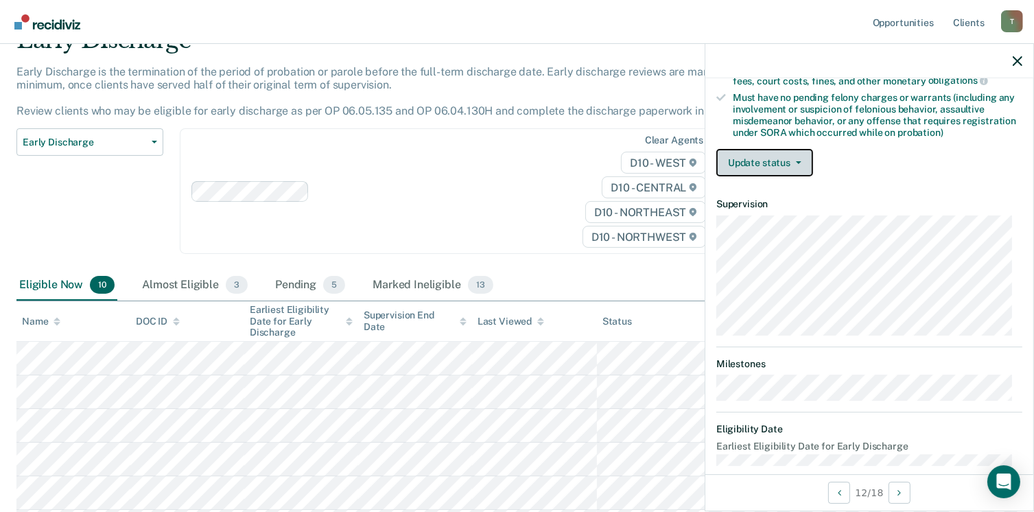
click at [796, 161] on icon "button" at bounding box center [798, 162] width 5 height 3
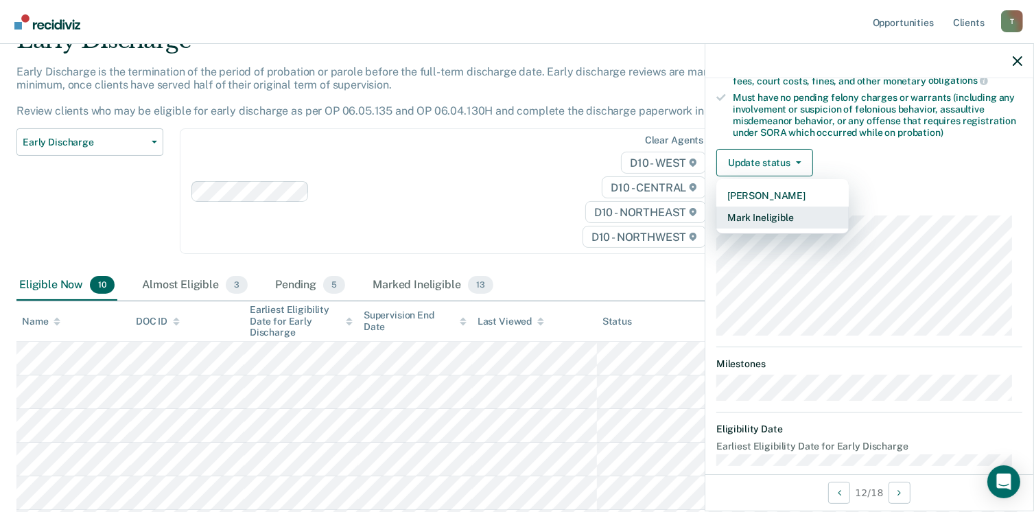
click at [778, 212] on button "Mark Ineligible" at bounding box center [782, 217] width 132 height 22
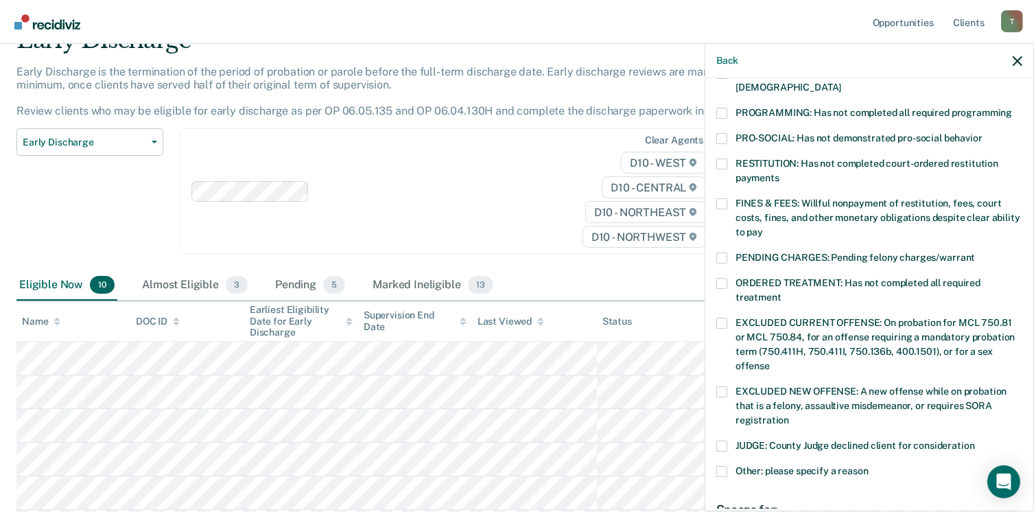
click at [723, 108] on span at bounding box center [721, 113] width 11 height 11
click at [1012, 108] on input "PROGRAMMING: Has not completed all required programming" at bounding box center [1012, 108] width 0 height 0
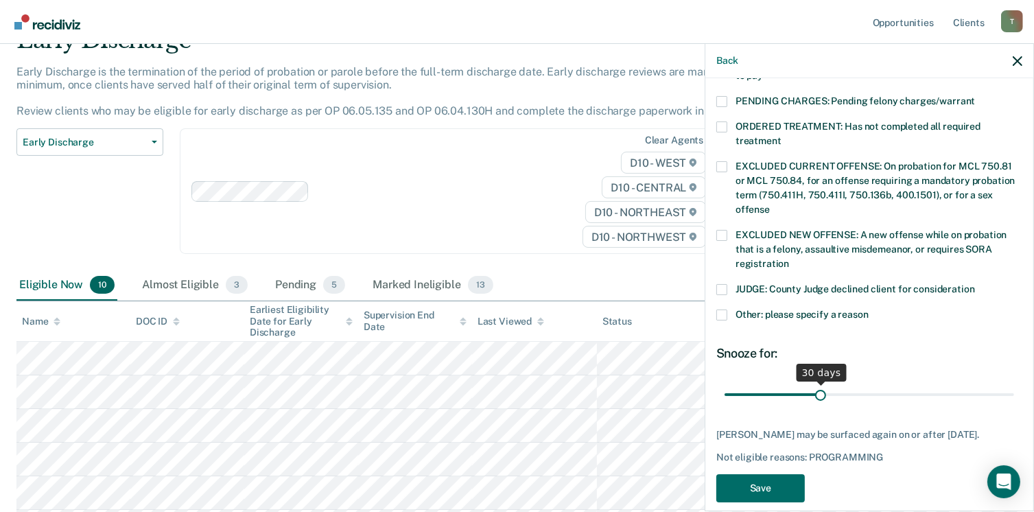
scroll to position [447, 0]
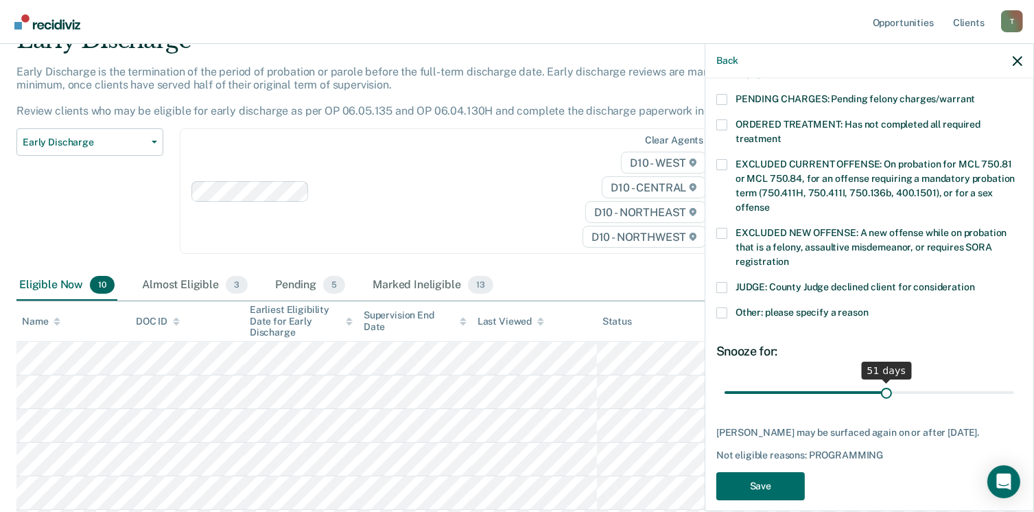
drag, startPoint x: 815, startPoint y: 377, endPoint x: 881, endPoint y: 366, distance: 66.9
type input "51"
click at [881, 381] on input "range" at bounding box center [868, 393] width 289 height 24
click at [783, 482] on button "Save" at bounding box center [760, 486] width 88 height 28
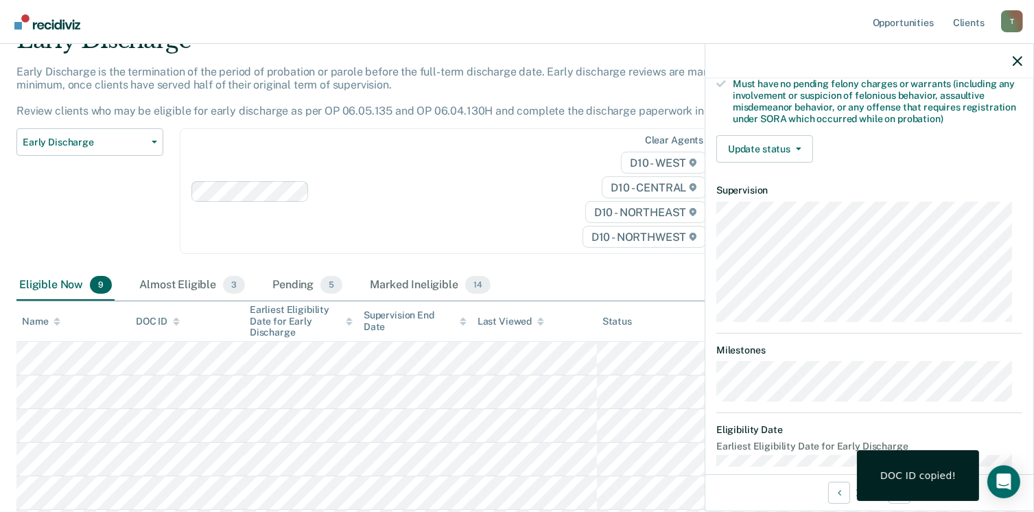
scroll to position [288, 0]
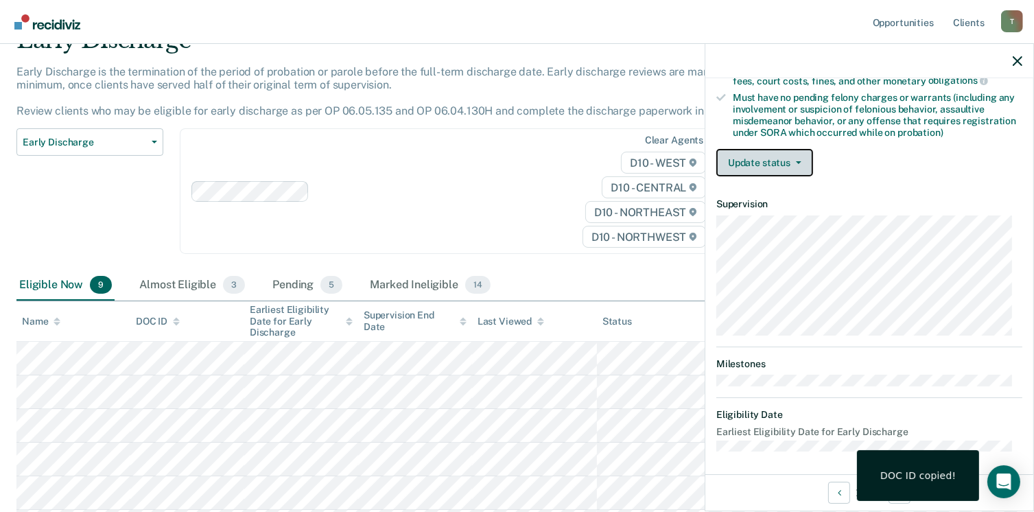
click at [796, 161] on icon "button" at bounding box center [798, 162] width 5 height 3
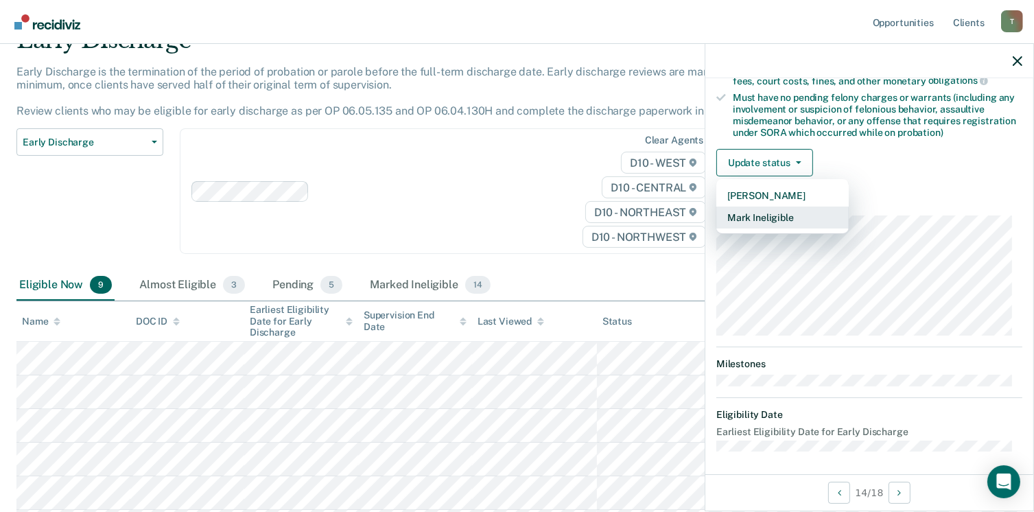
click at [782, 209] on button "Mark Ineligible" at bounding box center [782, 217] width 132 height 22
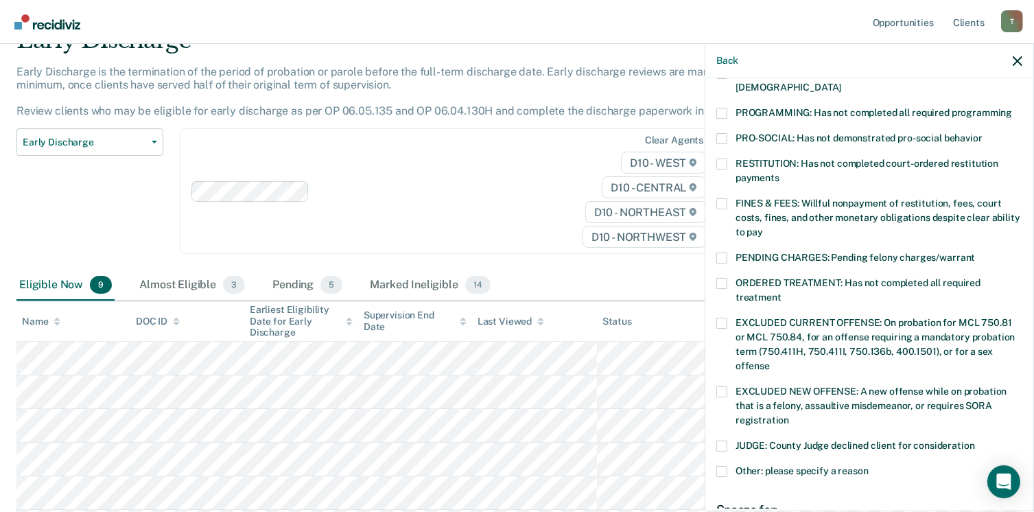
click at [722, 252] on span at bounding box center [721, 257] width 11 height 11
click at [975, 252] on input "PENDING CHARGES: Pending felony charges/warrant" at bounding box center [975, 252] width 0 height 0
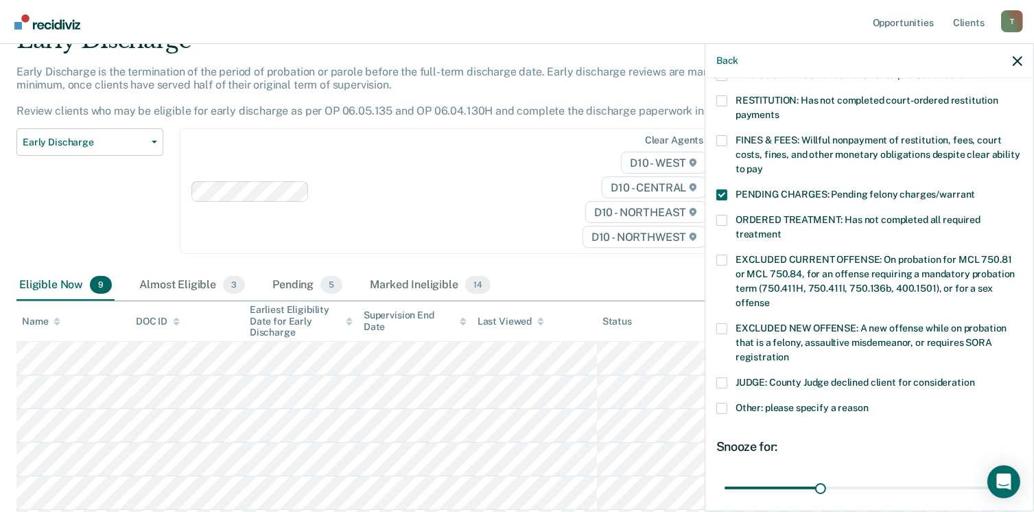
scroll to position [447, 0]
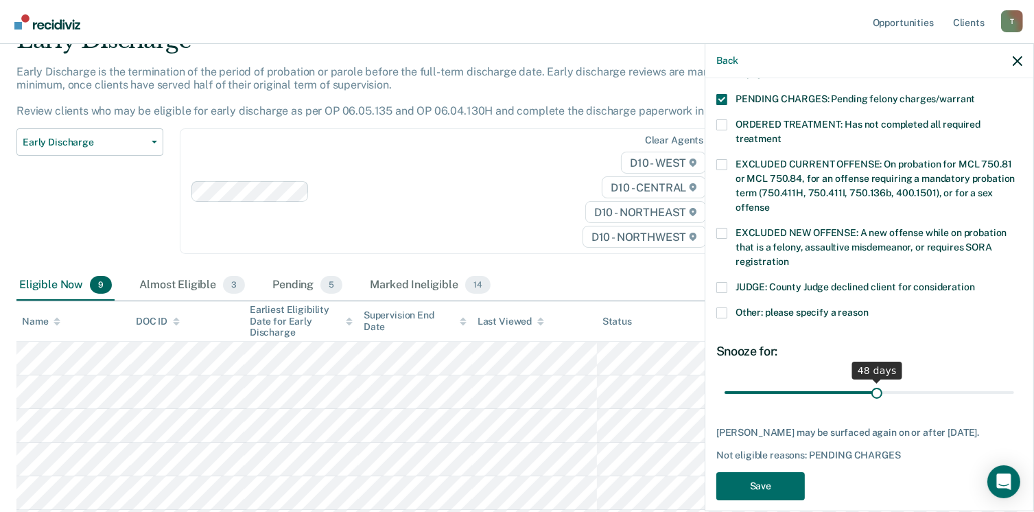
drag, startPoint x: 814, startPoint y: 377, endPoint x: 871, endPoint y: 368, distance: 57.5
click at [871, 381] on input "range" at bounding box center [868, 393] width 289 height 24
drag, startPoint x: 873, startPoint y: 368, endPoint x: 901, endPoint y: 366, distance: 27.6
click at [901, 381] on input "range" at bounding box center [868, 393] width 289 height 24
drag, startPoint x: 901, startPoint y: 366, endPoint x: 911, endPoint y: 366, distance: 10.3
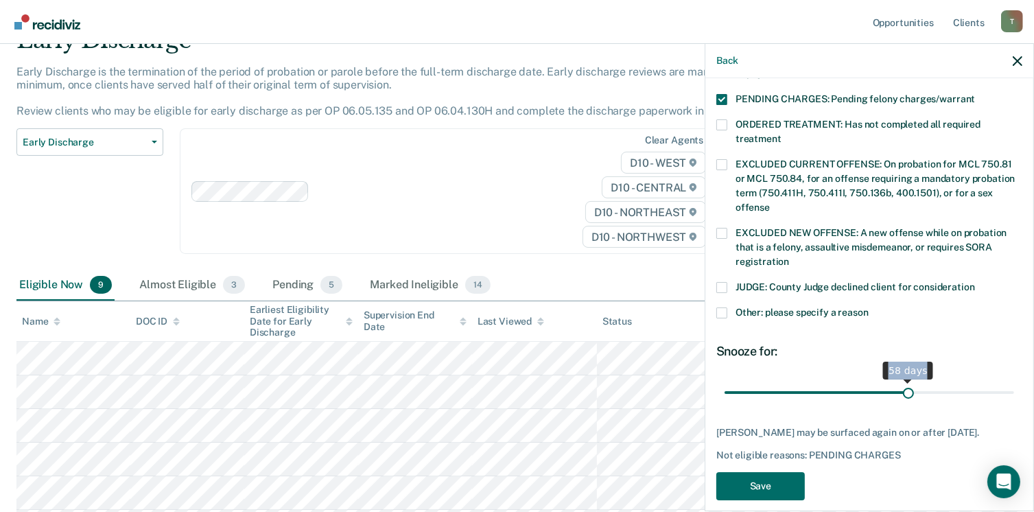
click at [911, 381] on span "58 days" at bounding box center [868, 393] width 289 height 24
type input "58"
click at [766, 480] on button "Save" at bounding box center [760, 486] width 88 height 28
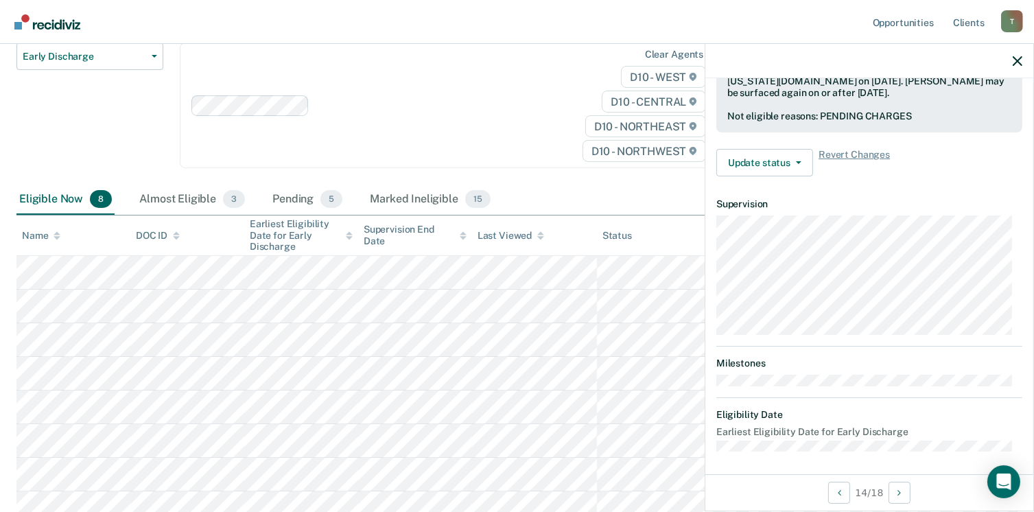
scroll to position [206, 0]
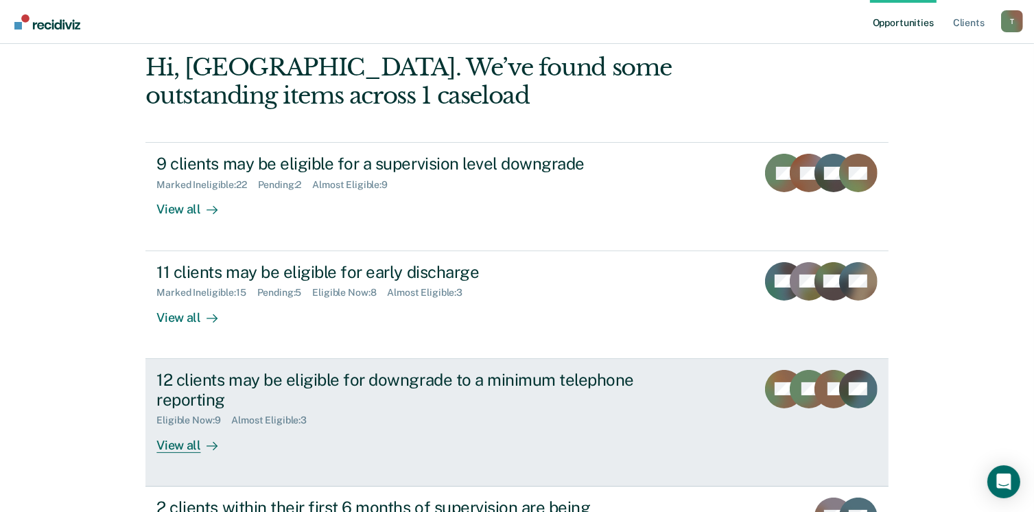
scroll to position [137, 0]
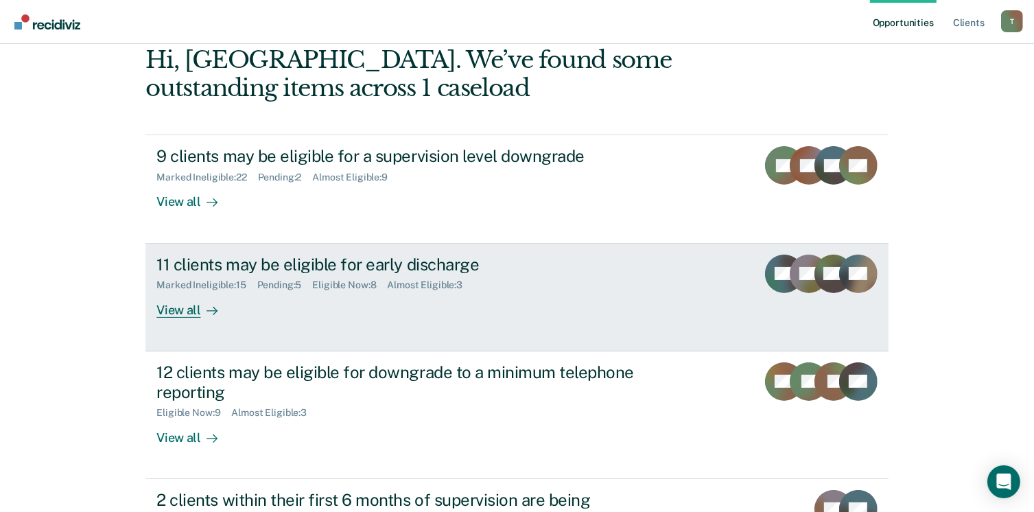
click at [168, 308] on div "View all" at bounding box center [194, 304] width 77 height 27
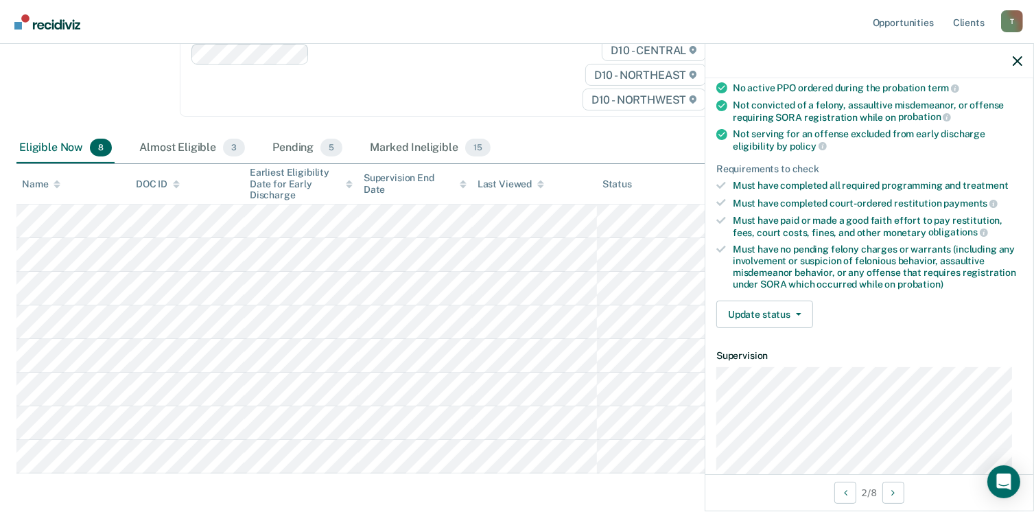
scroll to position [137, 0]
click at [798, 307] on button "Update status" at bounding box center [764, 313] width 97 height 27
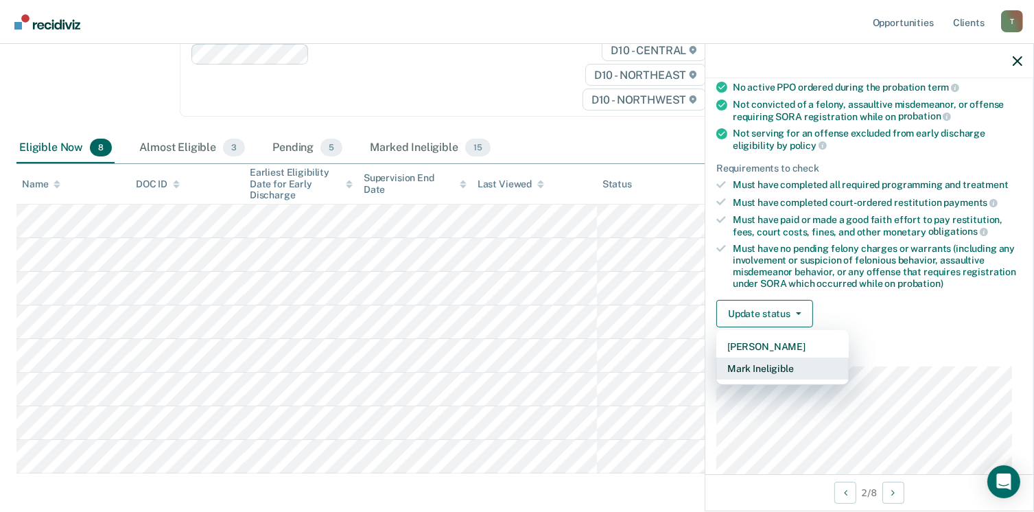
click at [798, 366] on button "Mark Ineligible" at bounding box center [782, 368] width 132 height 22
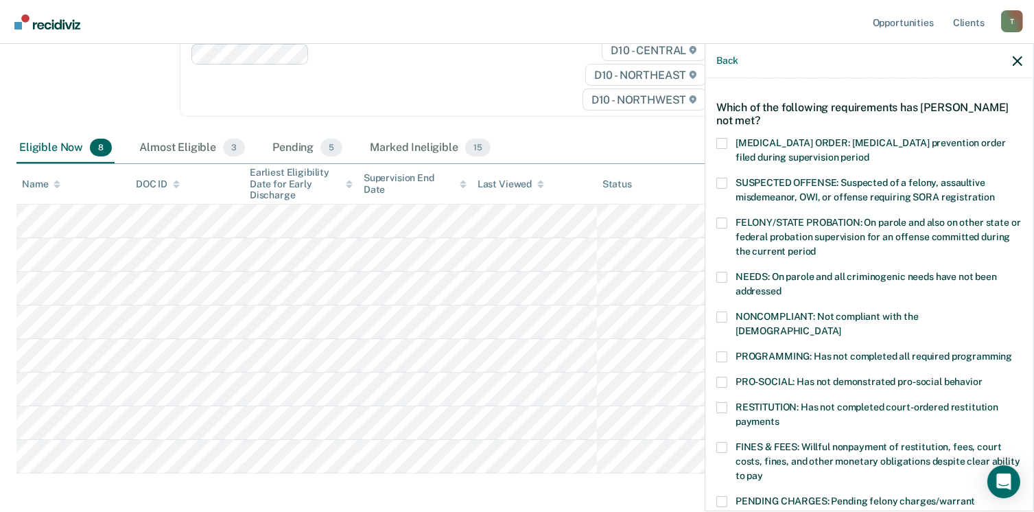
scroll to position [69, 0]
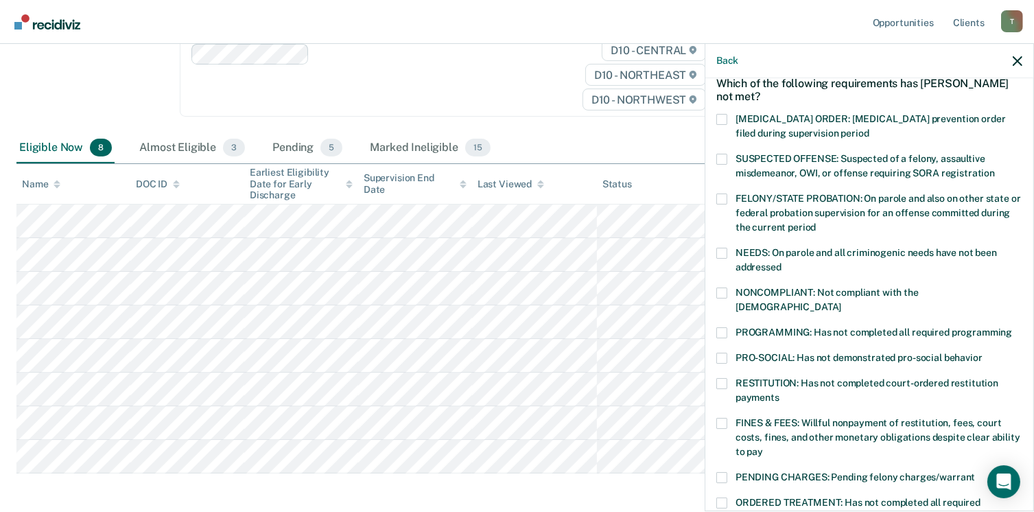
click at [724, 327] on span at bounding box center [721, 332] width 11 height 11
click at [1012, 327] on input "PROGRAMMING: Has not completed all required programming" at bounding box center [1012, 327] width 0 height 0
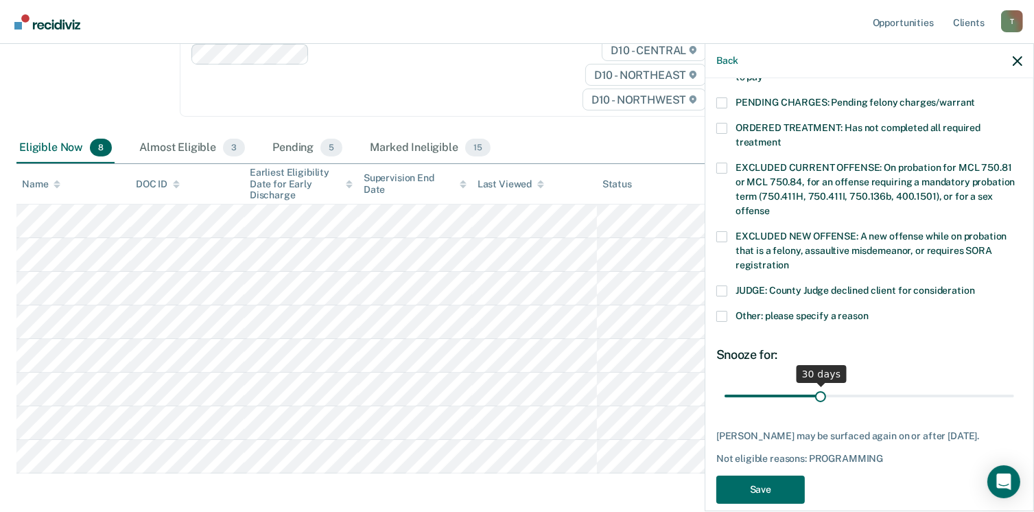
scroll to position [447, 0]
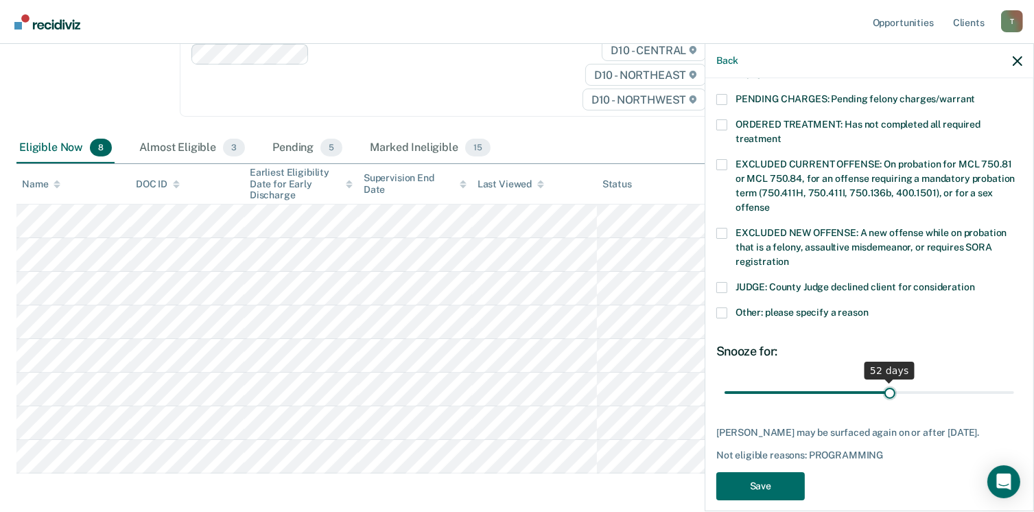
drag, startPoint x: 815, startPoint y: 375, endPoint x: 882, endPoint y: 371, distance: 67.3
type input "52"
click at [882, 381] on input "range" at bounding box center [868, 393] width 289 height 24
click at [752, 483] on button "Save" at bounding box center [760, 486] width 88 height 28
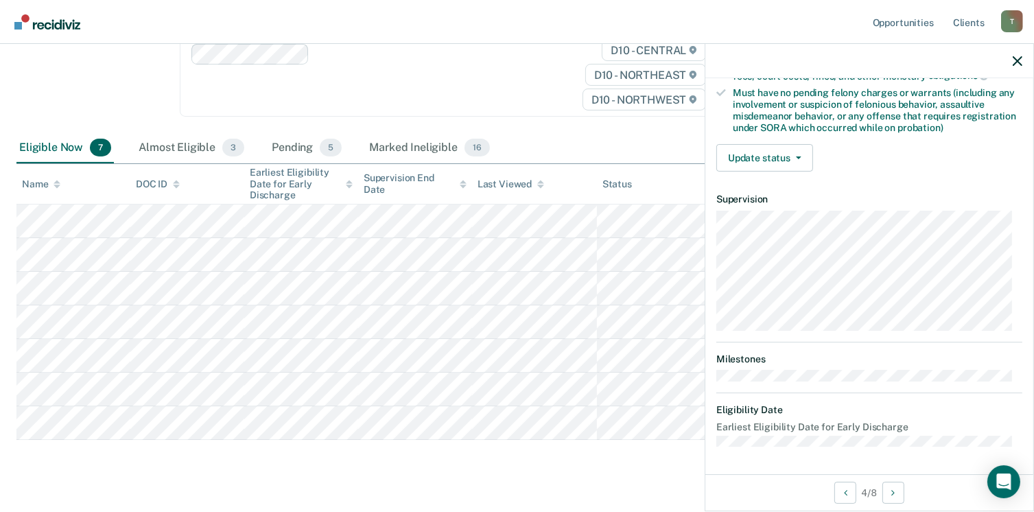
scroll to position [288, 0]
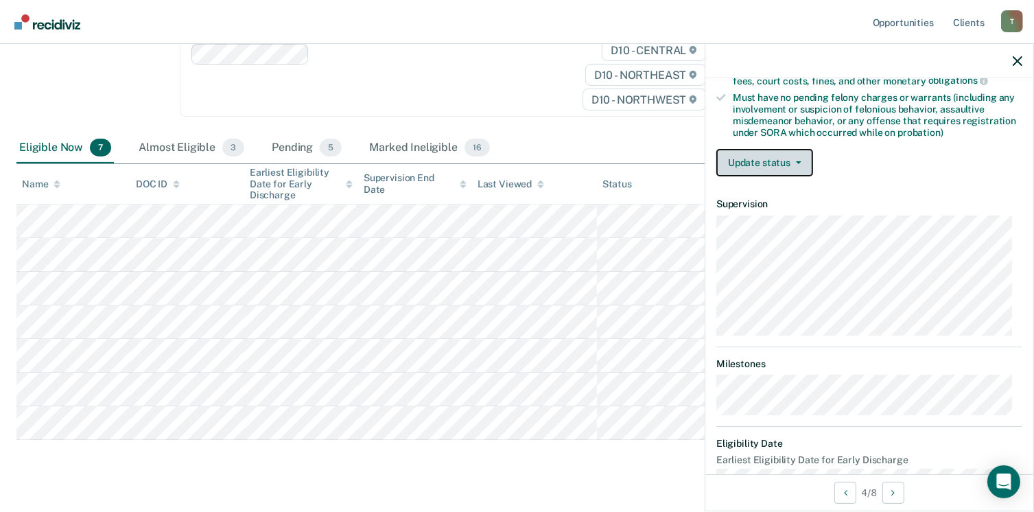
click at [798, 161] on icon "button" at bounding box center [798, 162] width 5 height 3
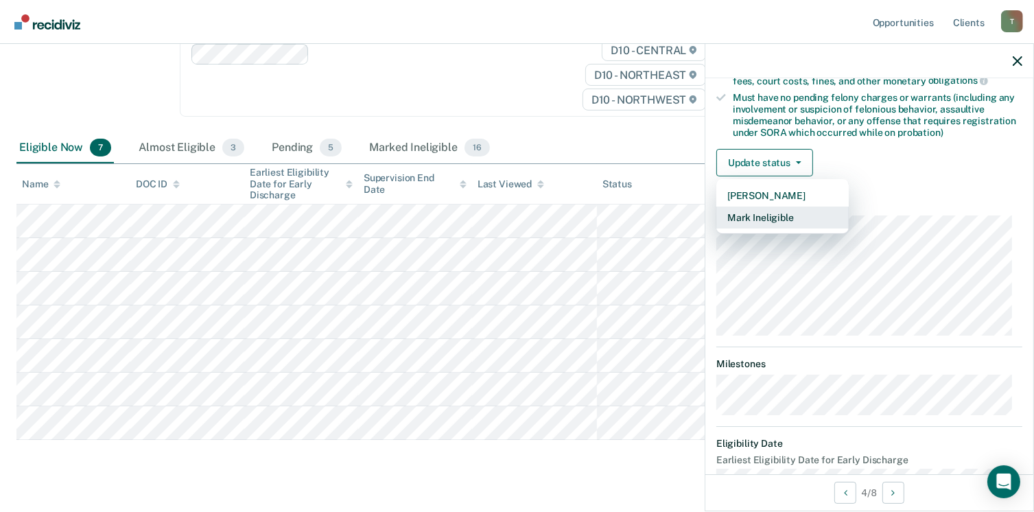
click at [792, 215] on button "Mark Ineligible" at bounding box center [782, 217] width 132 height 22
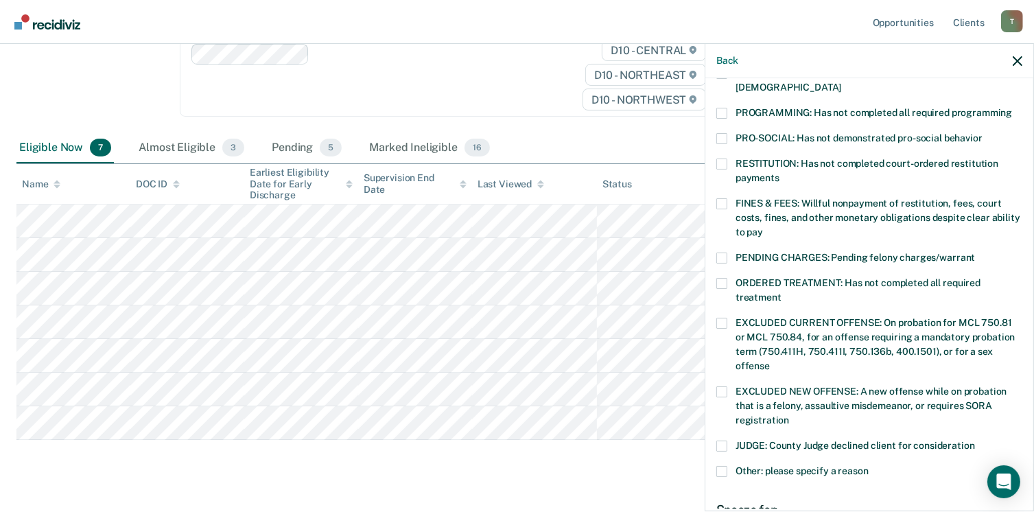
click at [724, 108] on span at bounding box center [721, 113] width 11 height 11
click at [1012, 108] on input "PROGRAMMING: Has not completed all required programming" at bounding box center [1012, 108] width 0 height 0
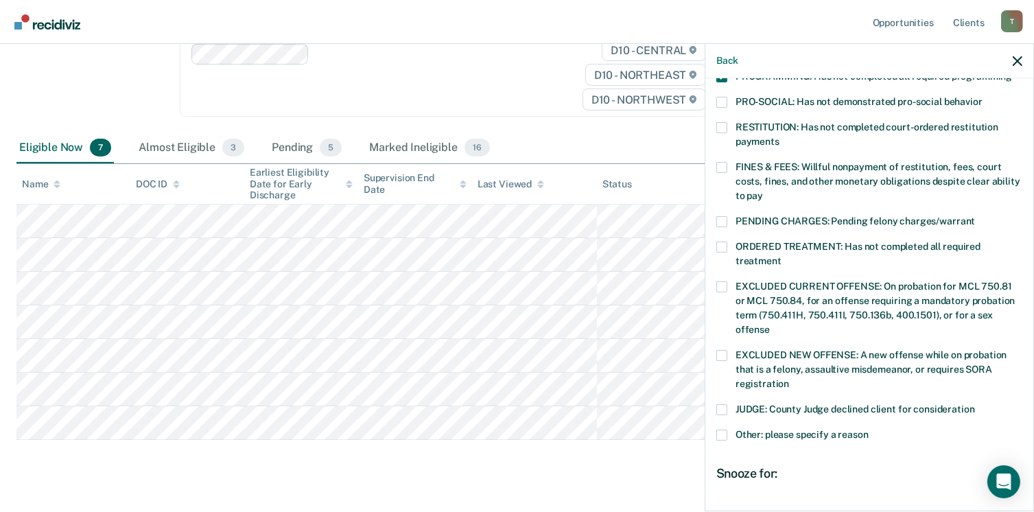
scroll to position [458, 0]
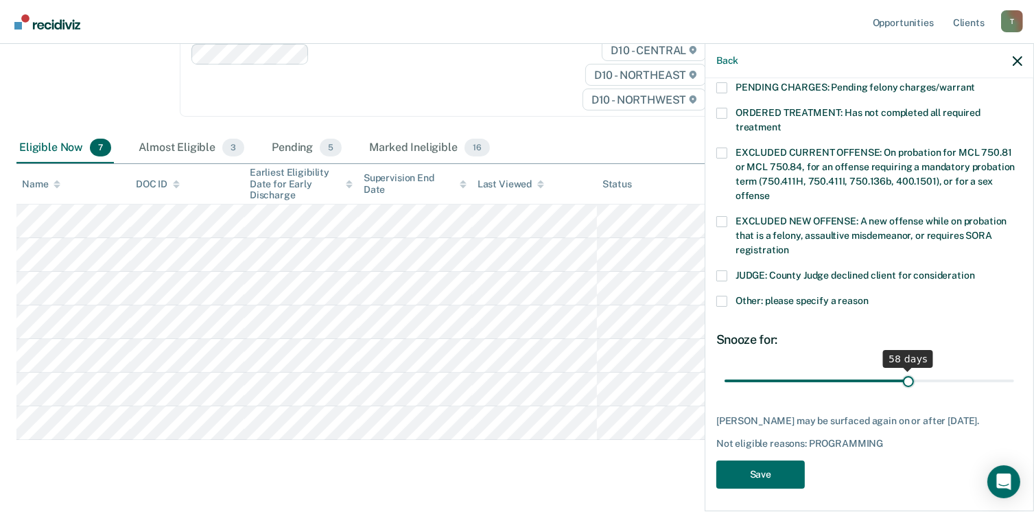
drag, startPoint x: 817, startPoint y: 363, endPoint x: 901, endPoint y: 364, distance: 84.4
type input "58"
click at [901, 369] on input "range" at bounding box center [868, 381] width 289 height 24
click at [768, 473] on button "Save" at bounding box center [760, 474] width 88 height 28
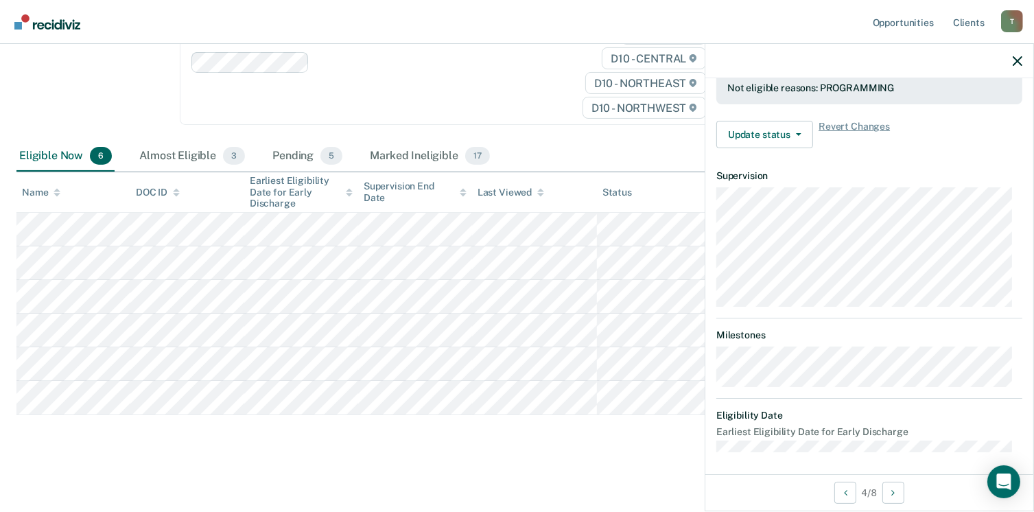
scroll to position [288, 0]
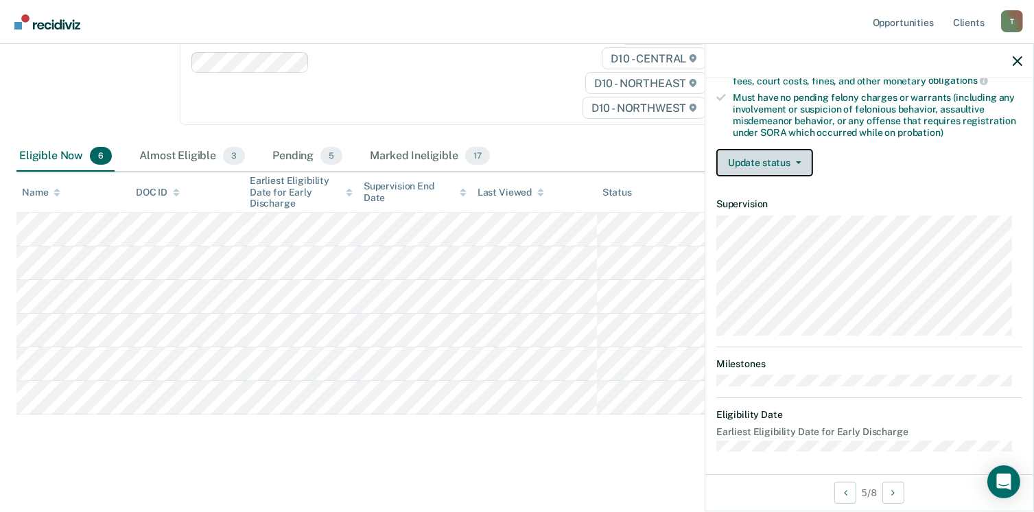
click at [798, 156] on button "Update status" at bounding box center [764, 162] width 97 height 27
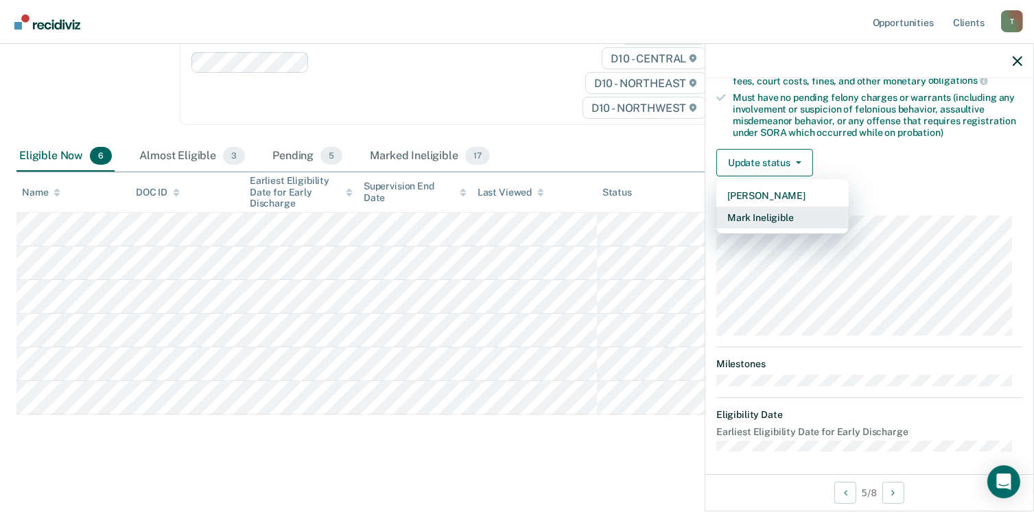
click at [785, 215] on button "Mark Ineligible" at bounding box center [782, 217] width 132 height 22
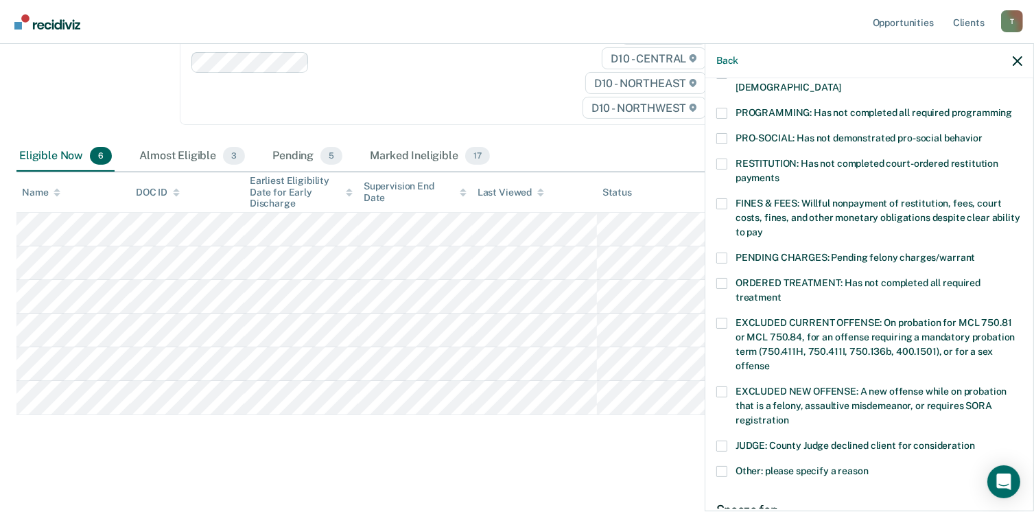
click at [726, 108] on span at bounding box center [721, 113] width 11 height 11
click at [1012, 108] on input "PROGRAMMING: Has not completed all required programming" at bounding box center [1012, 108] width 0 height 0
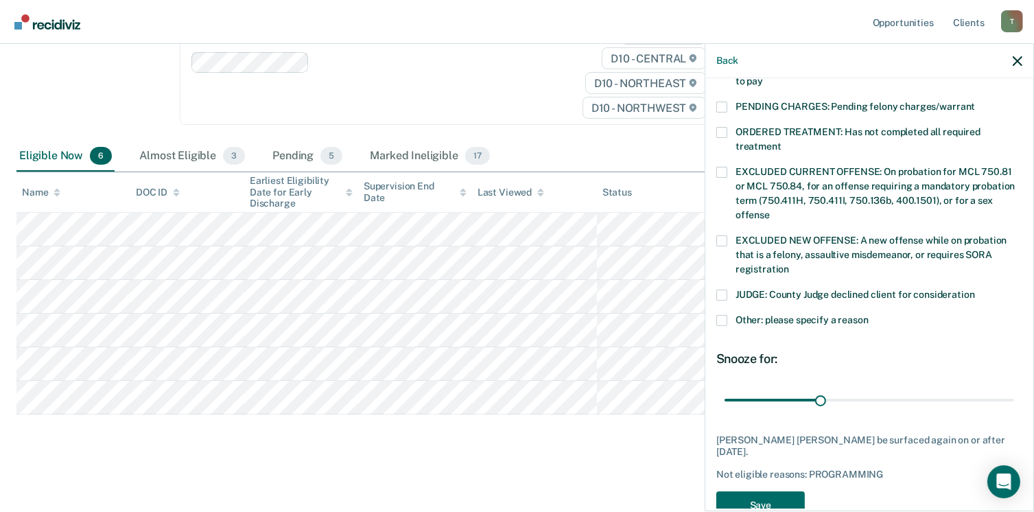
scroll to position [447, 0]
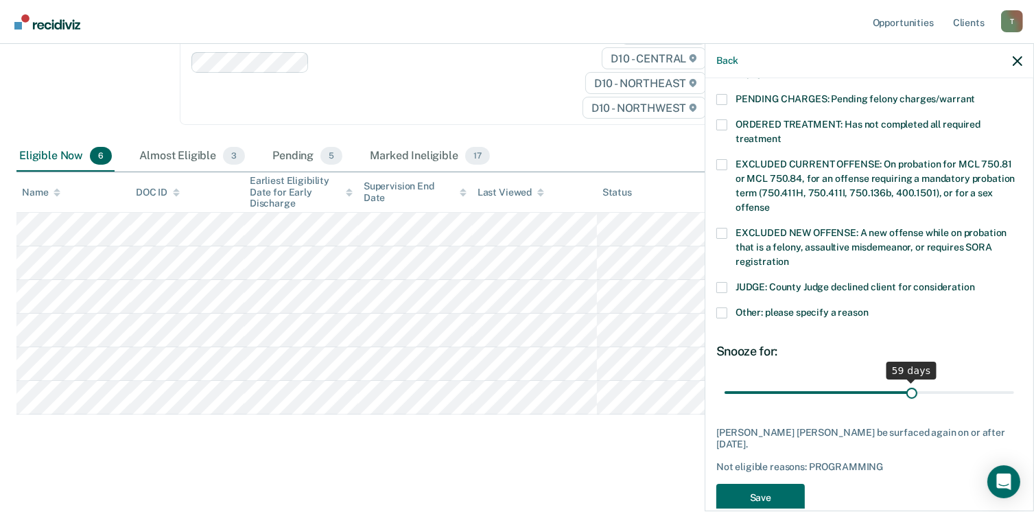
drag, startPoint x: 817, startPoint y: 377, endPoint x: 903, endPoint y: 376, distance: 86.4
type input "59"
click at [903, 381] on input "range" at bounding box center [868, 393] width 289 height 24
click at [757, 484] on button "Save" at bounding box center [760, 498] width 88 height 28
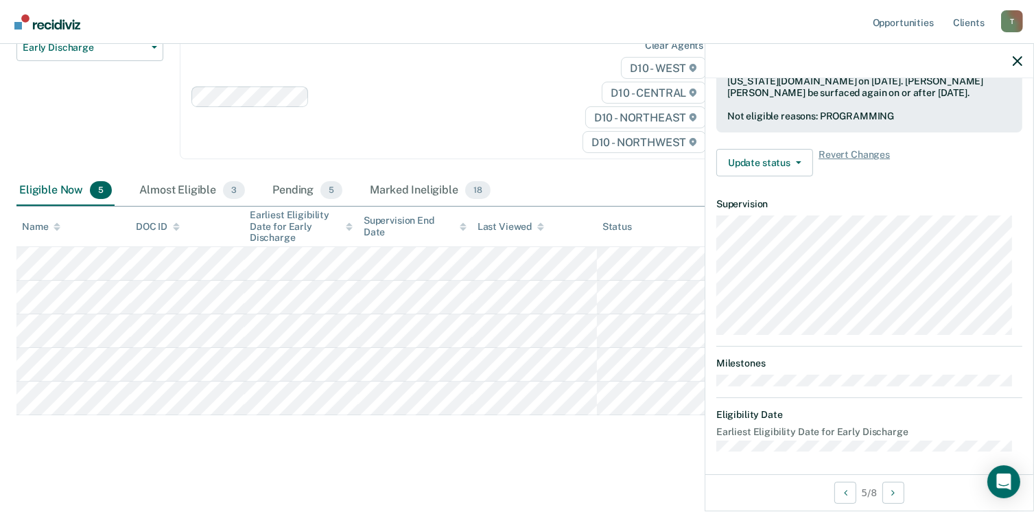
scroll to position [288, 0]
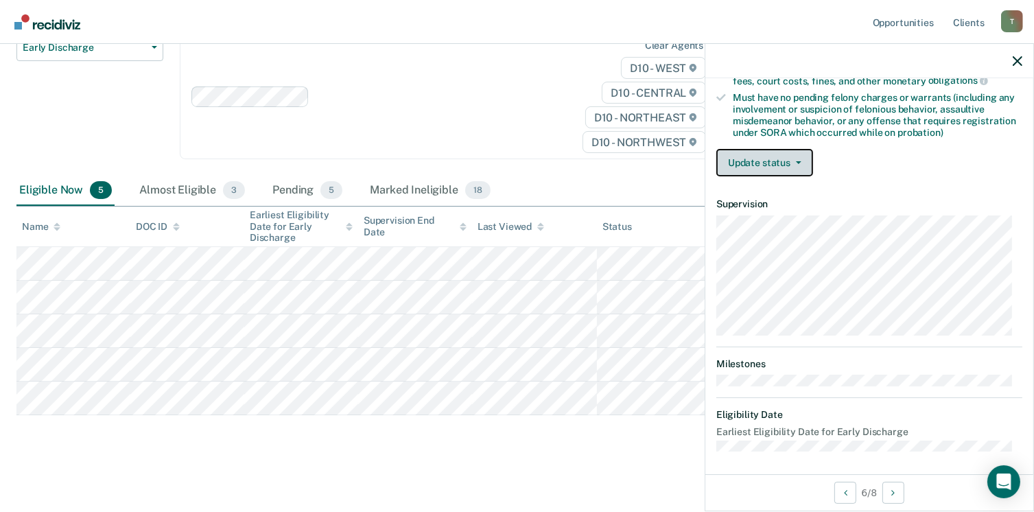
click at [798, 161] on button "Update status" at bounding box center [764, 162] width 97 height 27
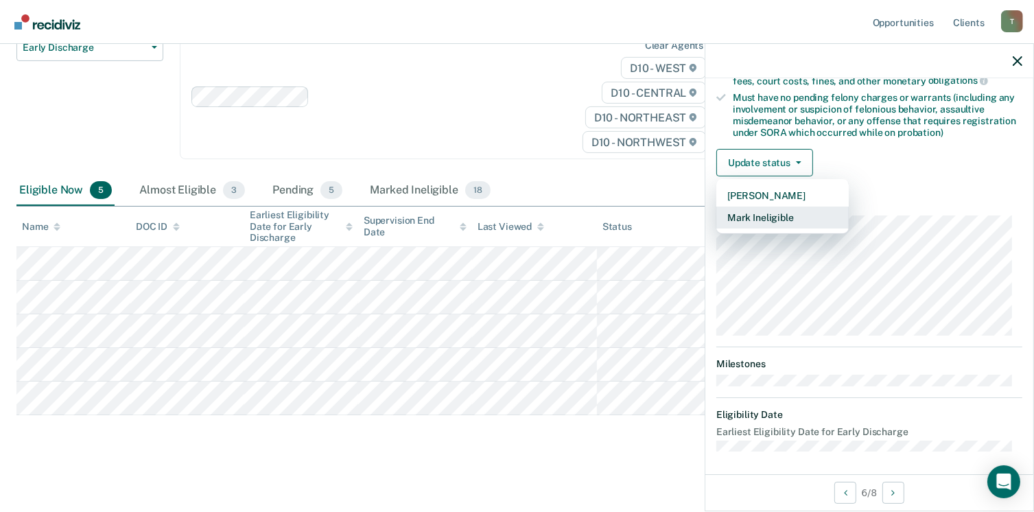
click at [773, 214] on button "Mark Ineligible" at bounding box center [782, 217] width 132 height 22
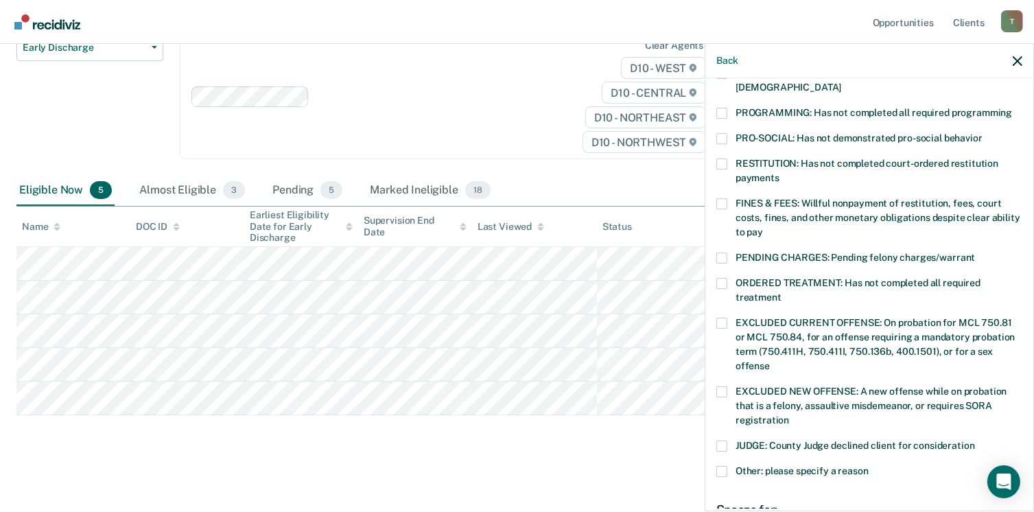
click at [723, 108] on span at bounding box center [721, 113] width 11 height 11
click at [1012, 108] on input "PROGRAMMING: Has not completed all required programming" at bounding box center [1012, 108] width 0 height 0
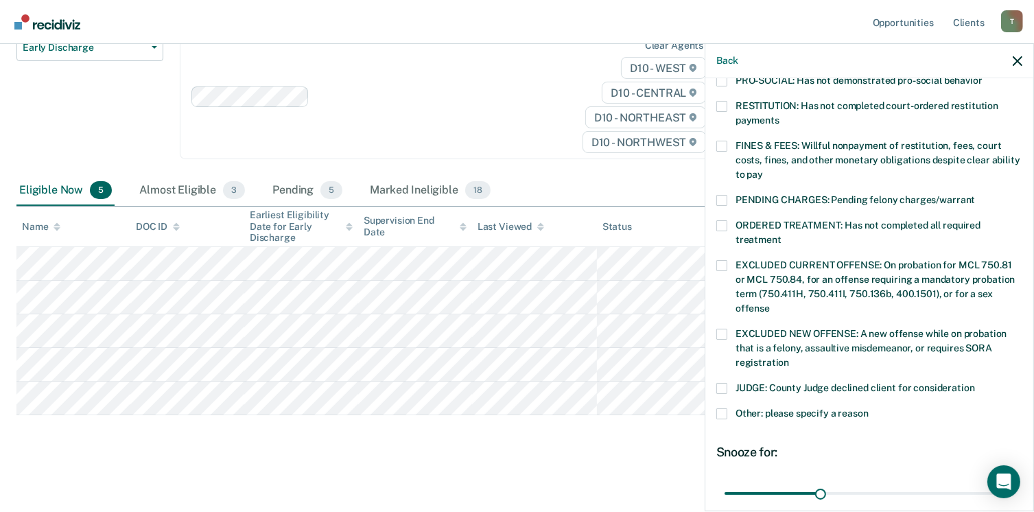
scroll to position [458, 0]
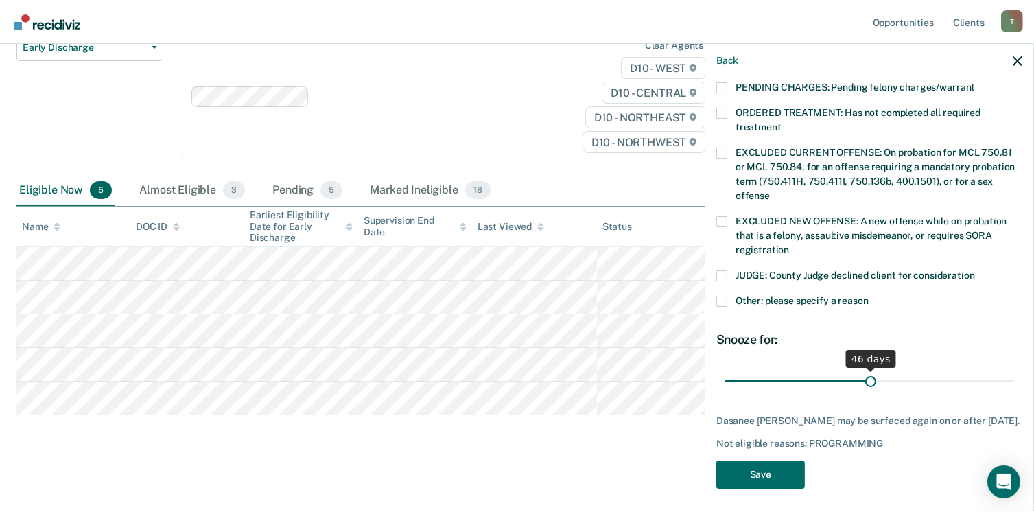
drag, startPoint x: 816, startPoint y: 363, endPoint x: 864, endPoint y: 362, distance: 48.7
click at [864, 369] on input "range" at bounding box center [868, 381] width 289 height 24
drag, startPoint x: 864, startPoint y: 363, endPoint x: 897, endPoint y: 360, distance: 33.0
type input "57"
click at [897, 369] on input "range" at bounding box center [868, 381] width 289 height 24
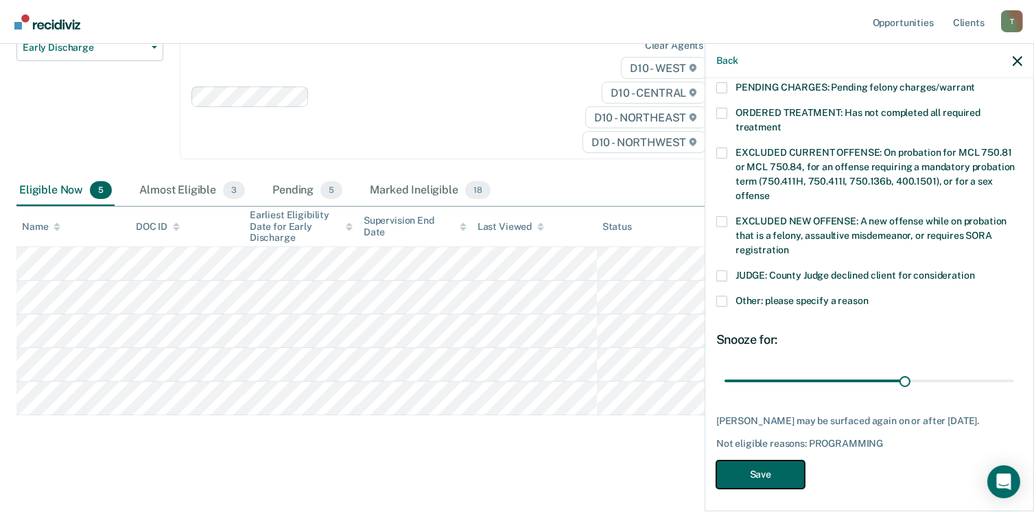
click at [754, 464] on button "Save" at bounding box center [760, 474] width 88 height 28
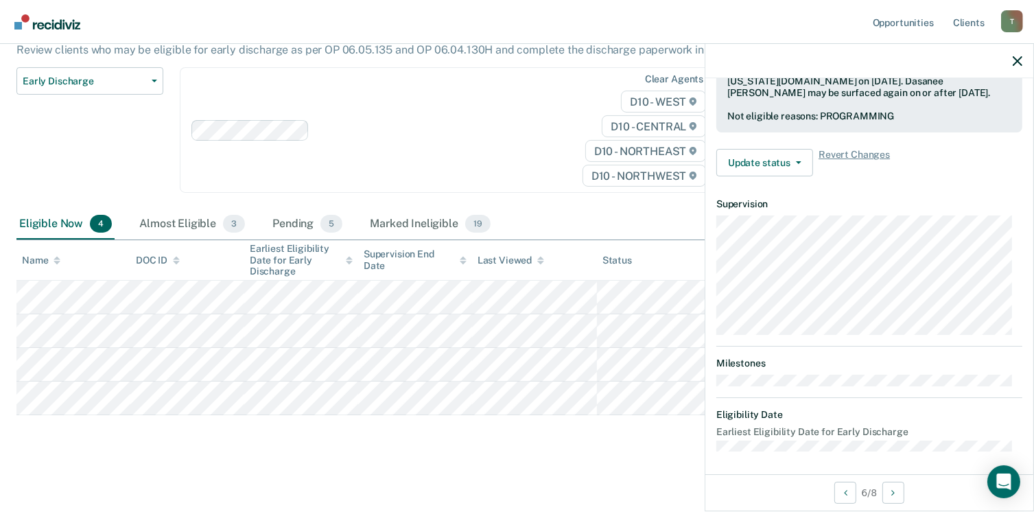
scroll to position [288, 0]
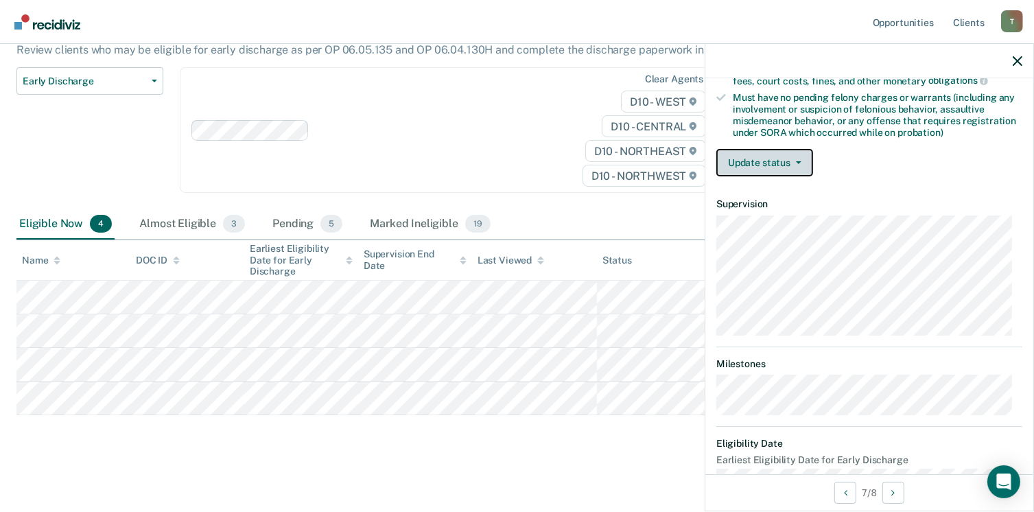
click at [798, 154] on button "Update status" at bounding box center [764, 162] width 97 height 27
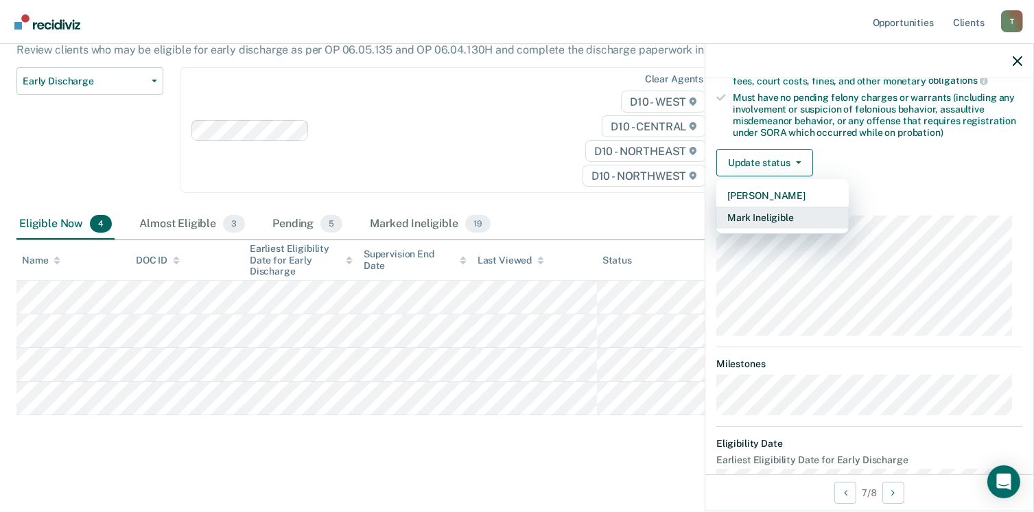
click at [739, 211] on button "Mark Ineligible" at bounding box center [782, 217] width 132 height 22
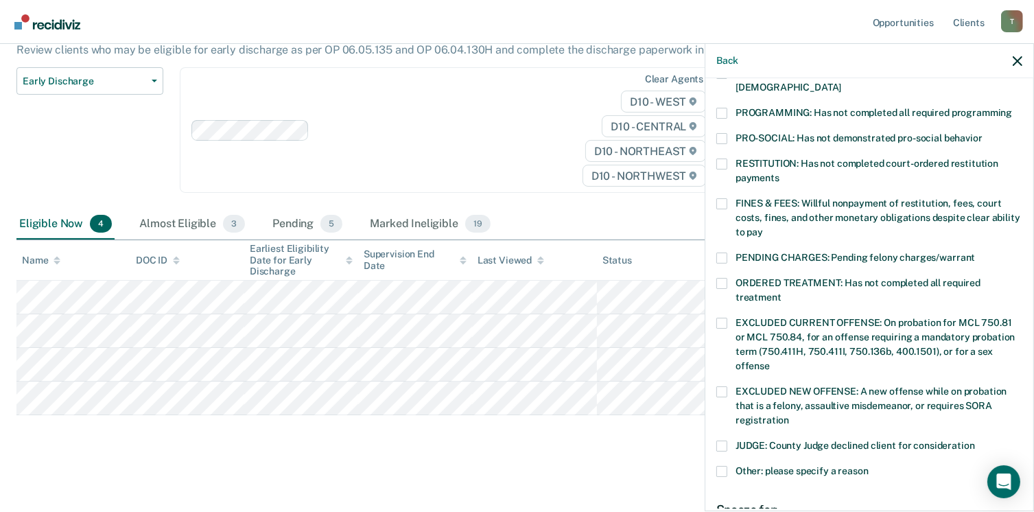
click at [722, 108] on span at bounding box center [721, 113] width 11 height 11
click at [1012, 108] on input "PROGRAMMING: Has not completed all required programming" at bounding box center [1012, 108] width 0 height 0
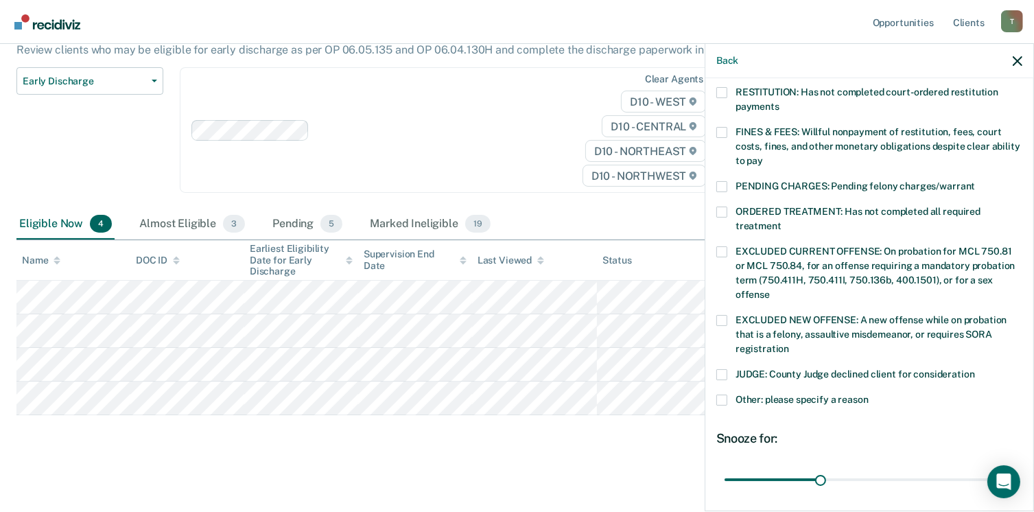
scroll to position [447, 0]
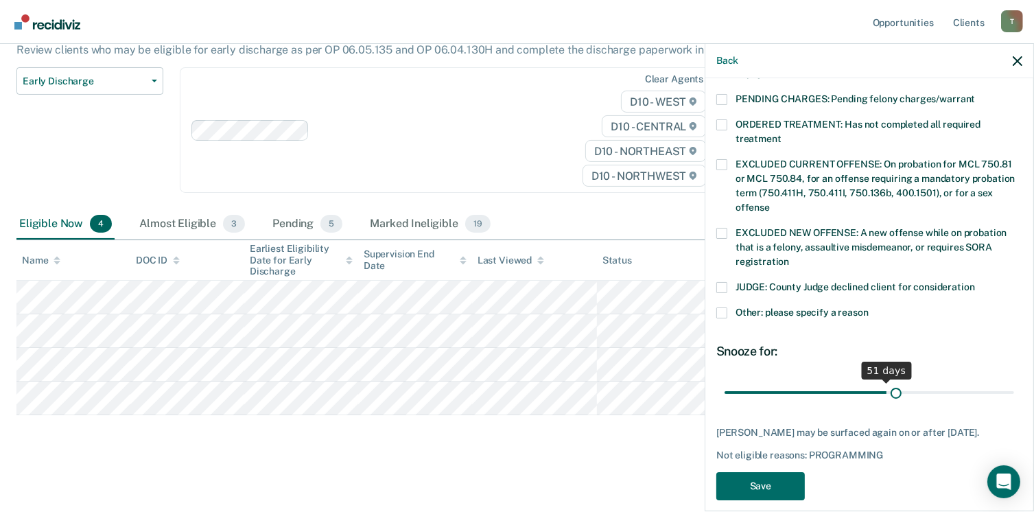
drag, startPoint x: 815, startPoint y: 375, endPoint x: 890, endPoint y: 374, distance: 74.8
type input "54"
click at [890, 381] on input "range" at bounding box center [868, 393] width 289 height 24
click at [754, 473] on button "Save" at bounding box center [760, 486] width 88 height 28
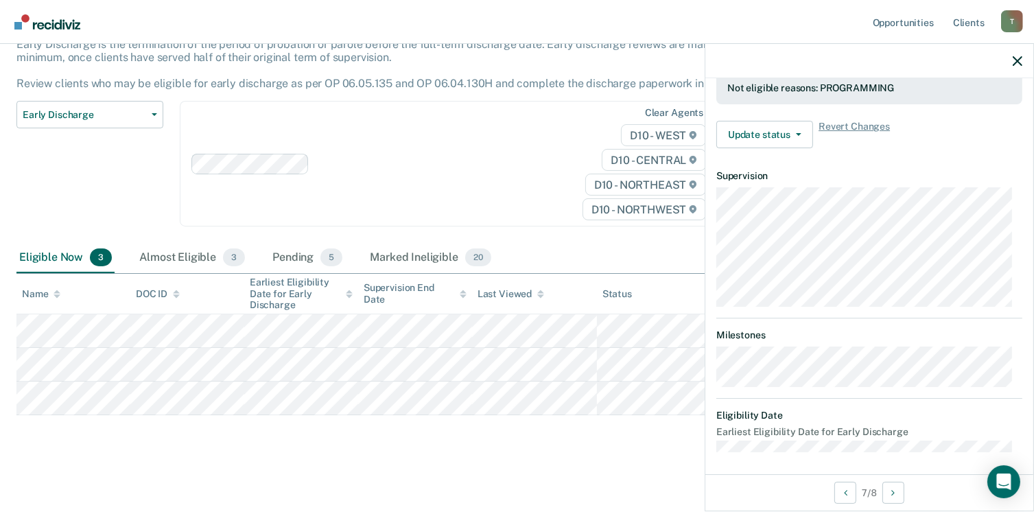
scroll to position [288, 0]
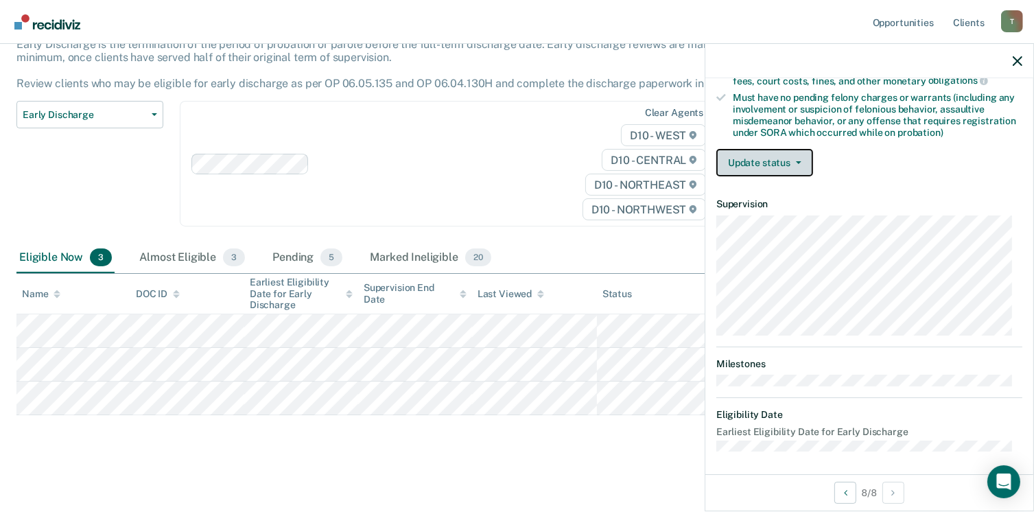
click at [801, 158] on button "Update status" at bounding box center [764, 162] width 97 height 27
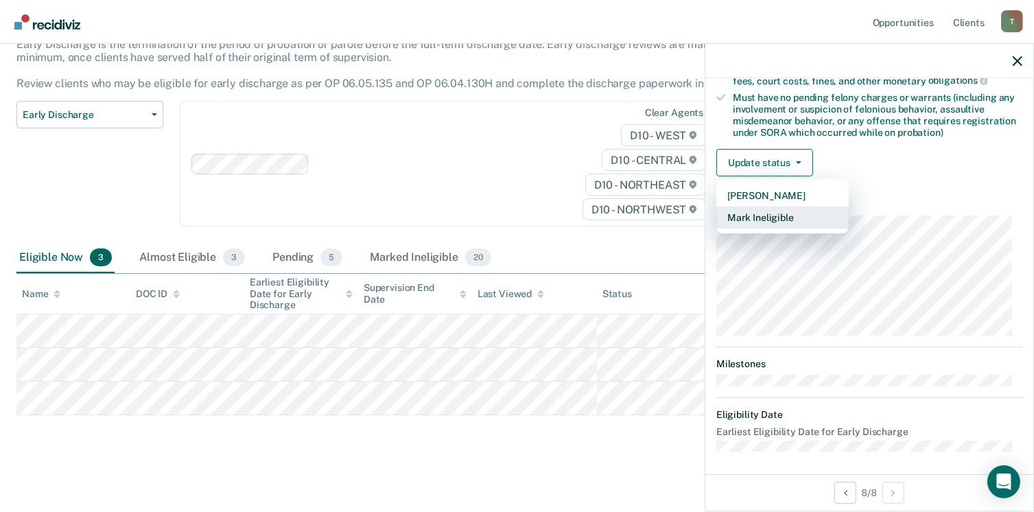
click at [751, 214] on button "Mark Ineligible" at bounding box center [782, 217] width 132 height 22
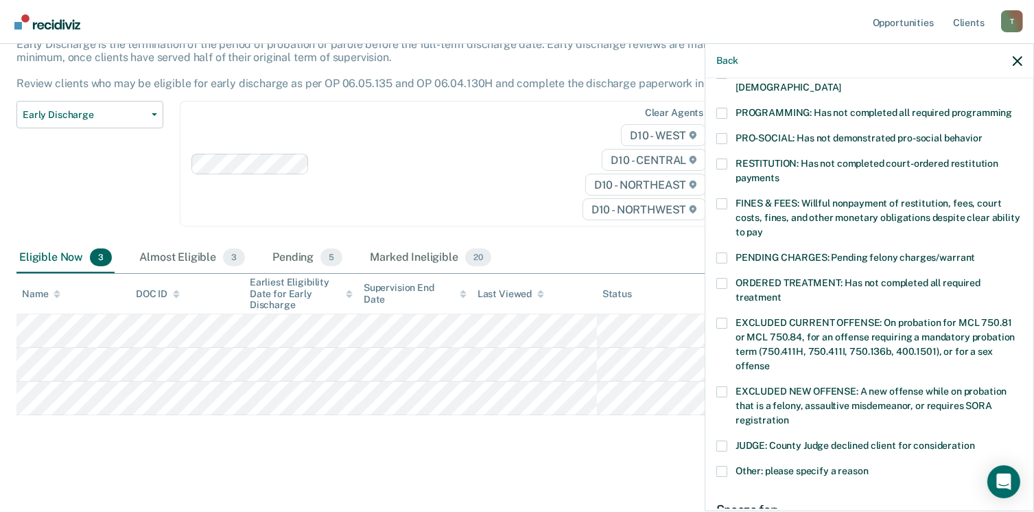
click at [722, 108] on span at bounding box center [721, 113] width 11 height 11
click at [1012, 108] on input "PROGRAMMING: Has not completed all required programming" at bounding box center [1012, 108] width 0 height 0
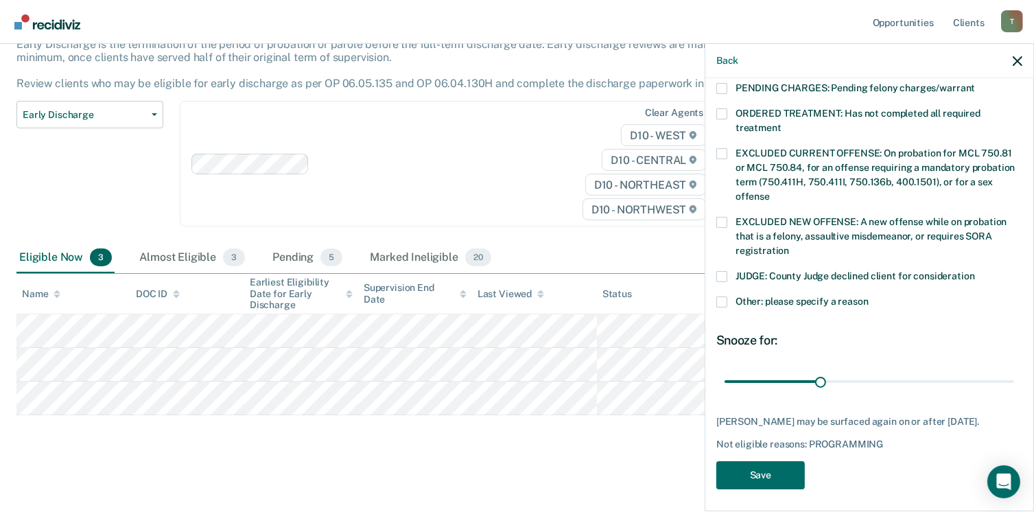
scroll to position [458, 0]
drag, startPoint x: 817, startPoint y: 366, endPoint x: 883, endPoint y: 363, distance: 65.9
type input "52"
click at [883, 369] on input "range" at bounding box center [868, 381] width 289 height 24
click at [768, 466] on button "Save" at bounding box center [760, 474] width 88 height 28
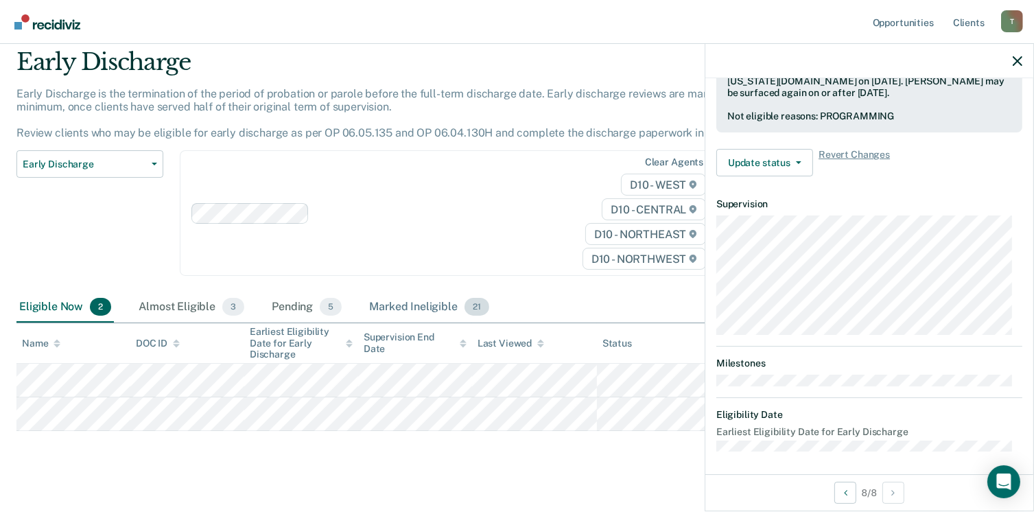
scroll to position [0, 0]
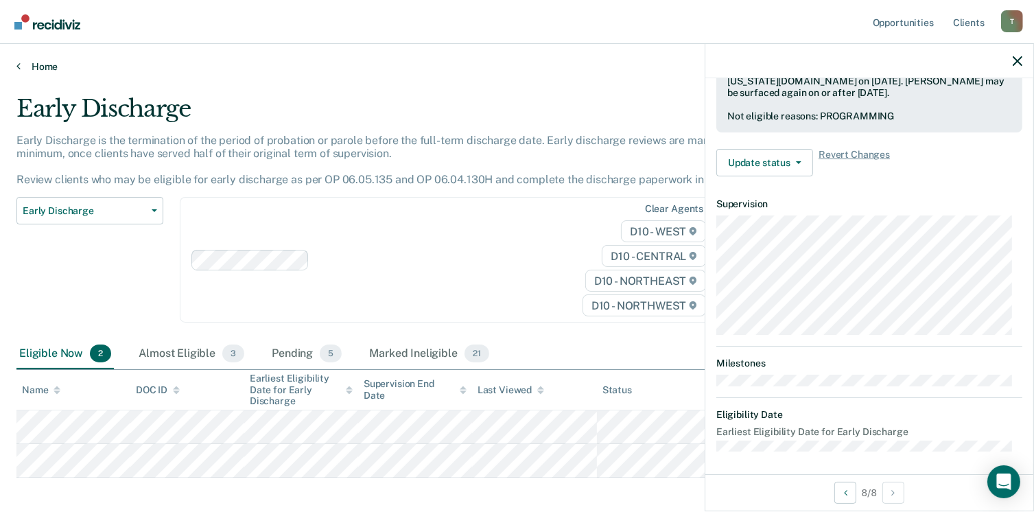
click at [40, 69] on link "Home" at bounding box center [516, 66] width 1001 height 12
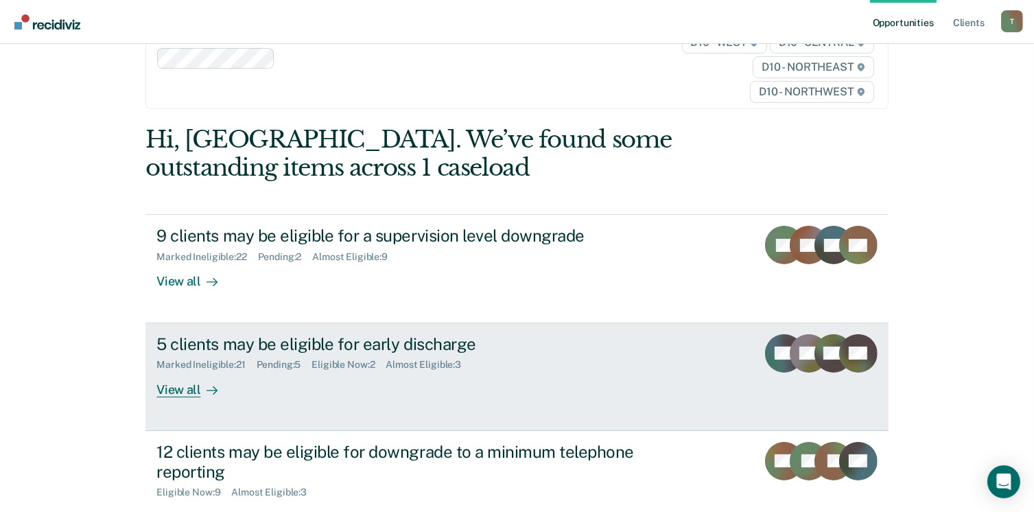
scroll to position [137, 0]
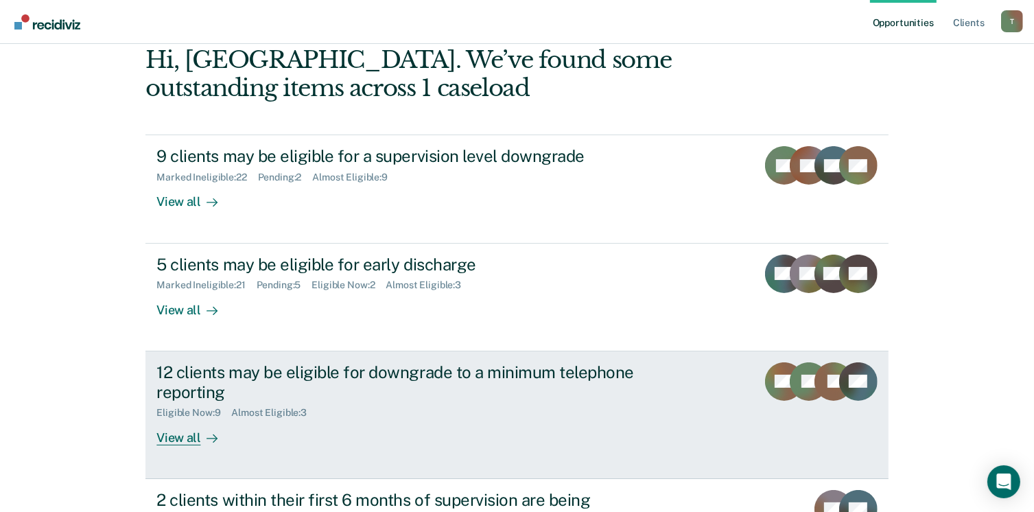
click at [184, 440] on div "View all" at bounding box center [194, 431] width 77 height 27
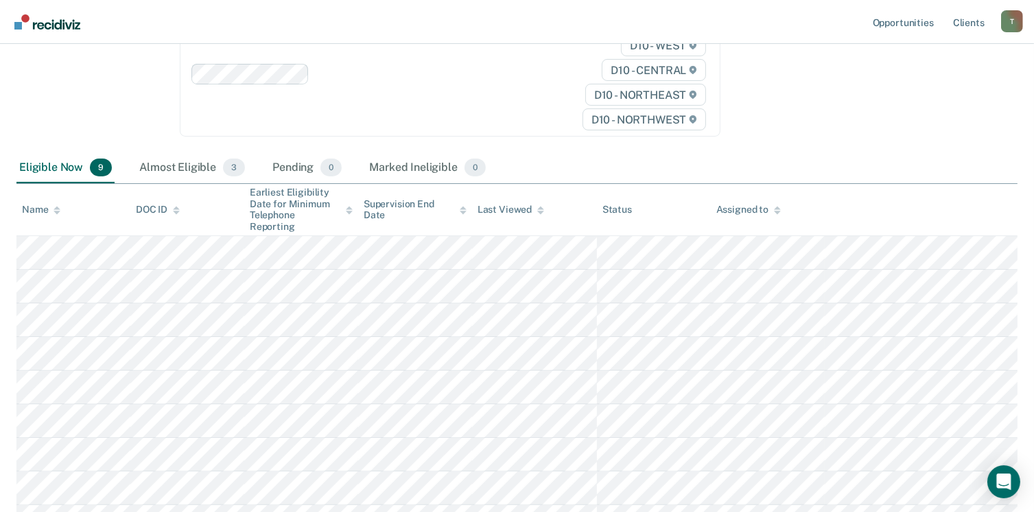
scroll to position [206, 0]
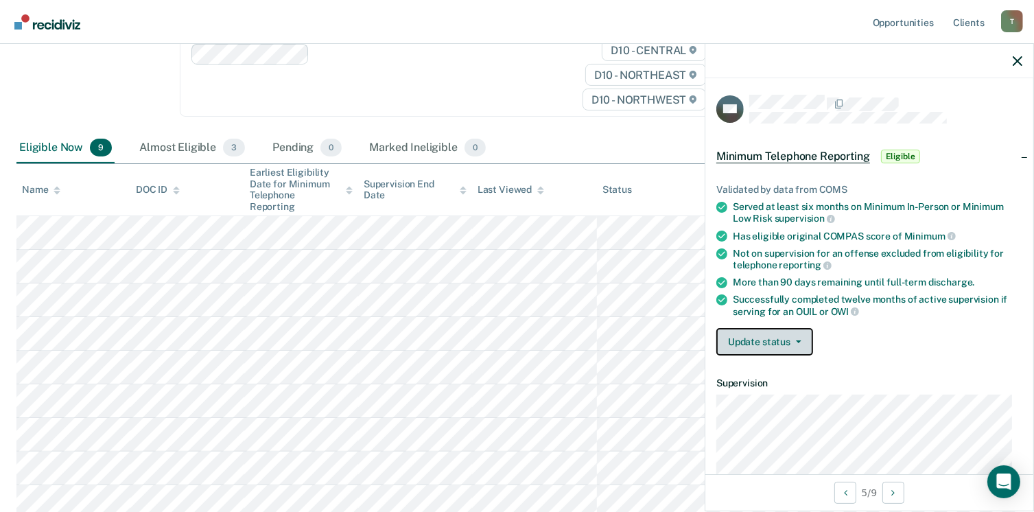
click at [798, 340] on button "Update status" at bounding box center [764, 341] width 97 height 27
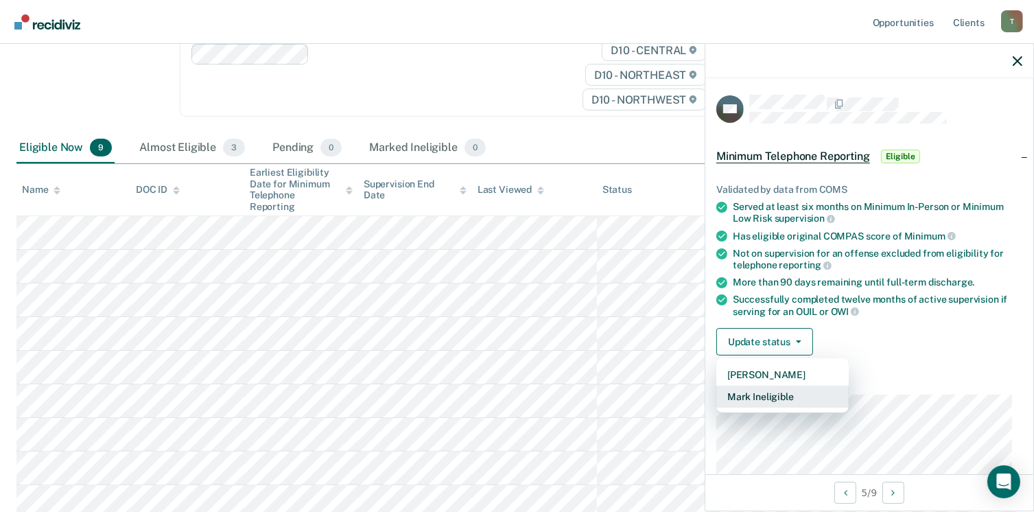
click at [794, 394] on button "Mark Ineligible" at bounding box center [782, 397] width 132 height 22
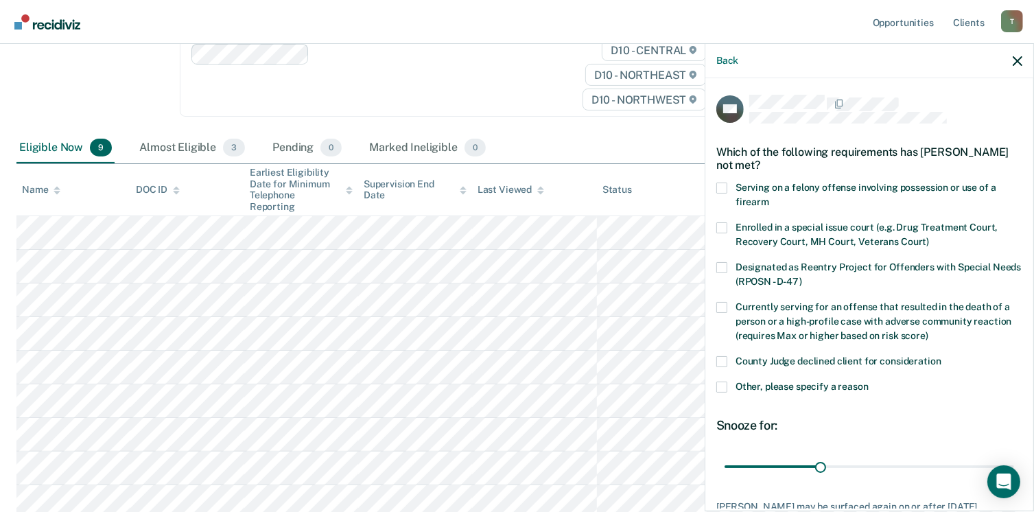
click at [720, 386] on span at bounding box center [721, 386] width 11 height 11
click at [868, 381] on input "Other, please specify a reason" at bounding box center [868, 381] width 0 height 0
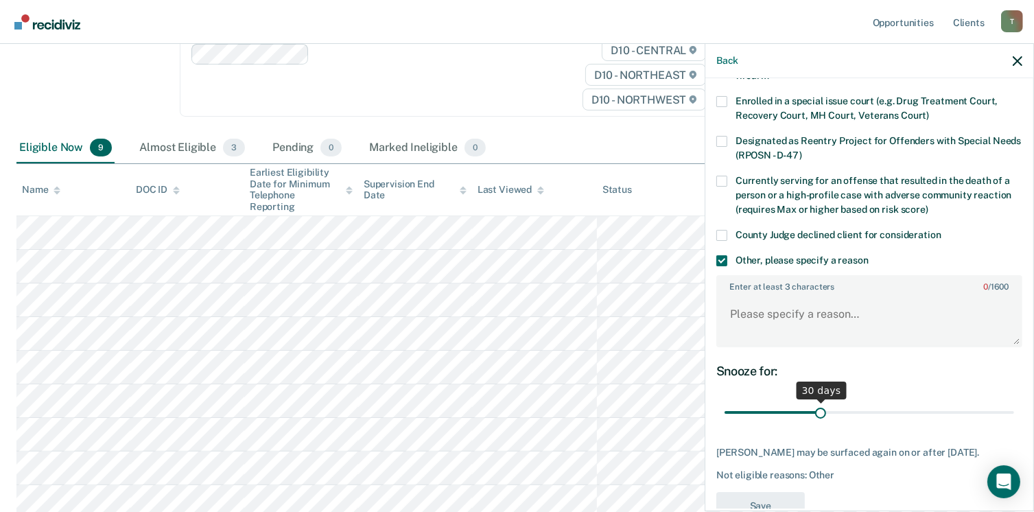
scroll to position [137, 0]
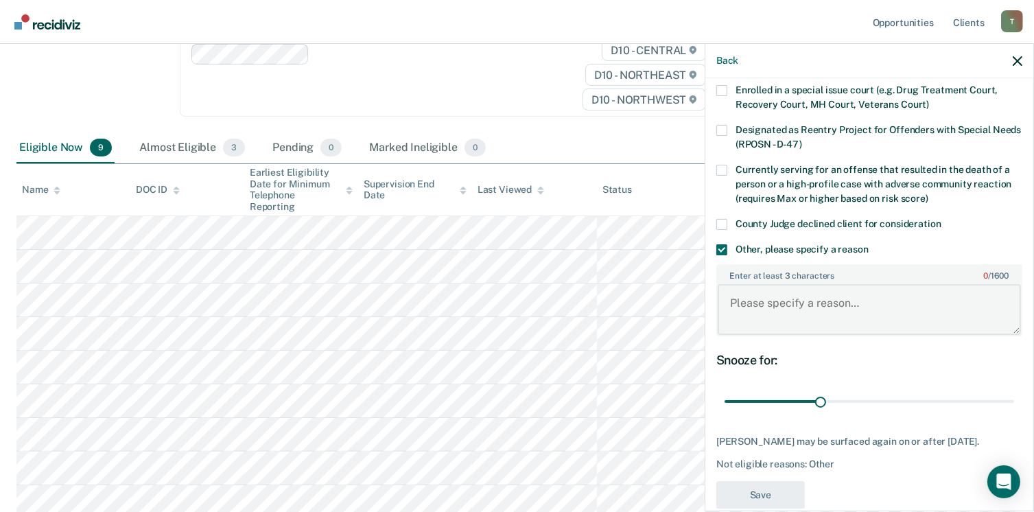
click at [726, 302] on textarea "Enter at least 3 characters 0 / 1600" at bounding box center [869, 309] width 303 height 51
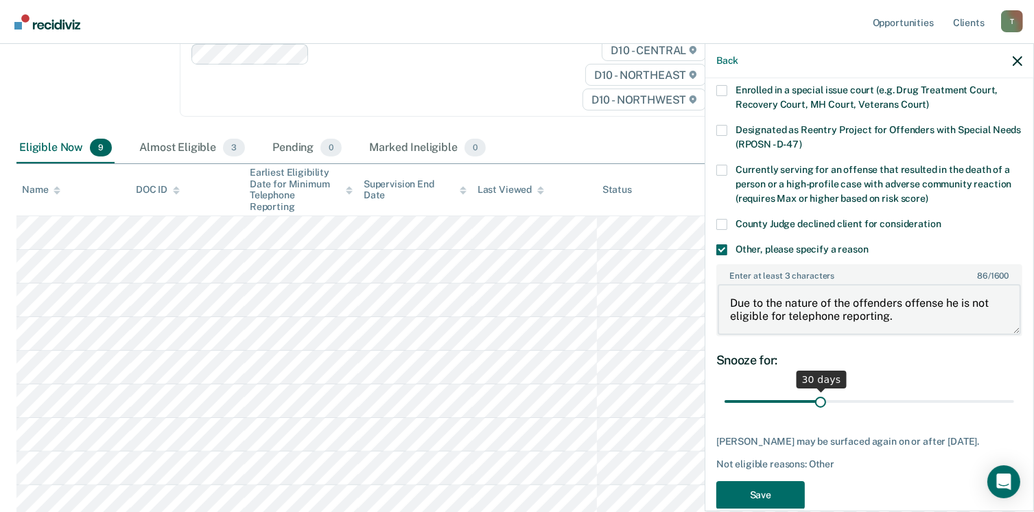
type textarea "Due to the nature of the offenders offense he is not eligible for telephone rep…"
drag, startPoint x: 816, startPoint y: 398, endPoint x: 900, endPoint y: 403, distance: 83.9
click at [900, 403] on input "range" at bounding box center [868, 402] width 289 height 24
drag, startPoint x: 900, startPoint y: 404, endPoint x: 936, endPoint y: 410, distance: 36.8
type input "70"
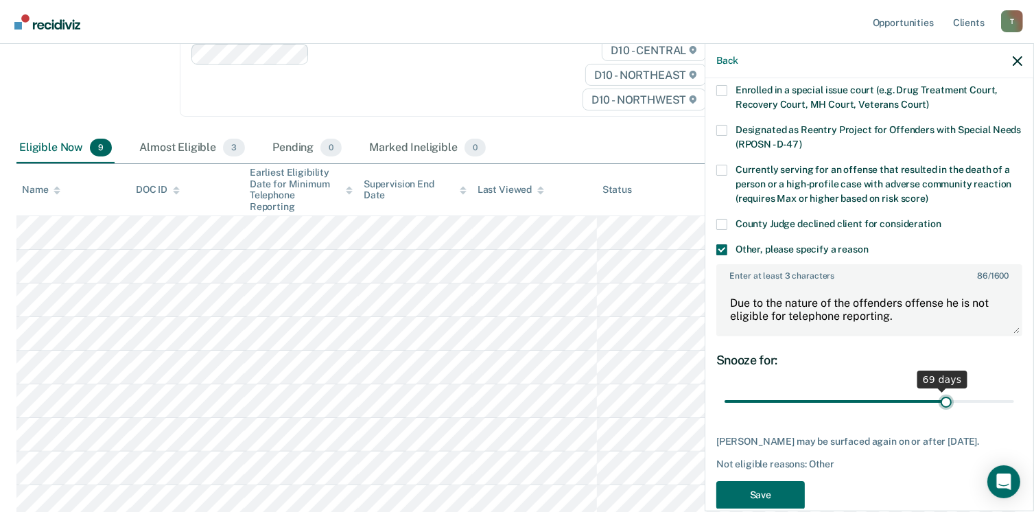
click at [936, 410] on input "range" at bounding box center [868, 402] width 289 height 24
click at [752, 493] on button "Save" at bounding box center [760, 495] width 88 height 28
